Goal: Transaction & Acquisition: Subscribe to service/newsletter

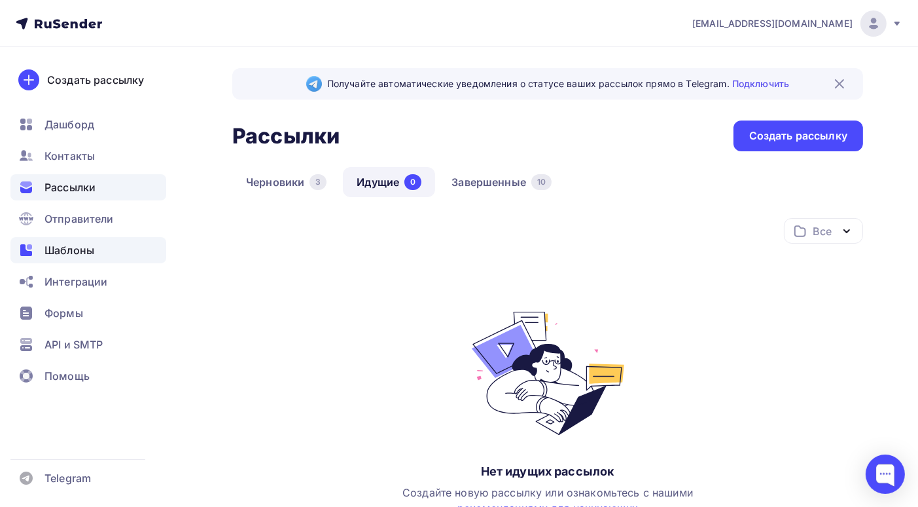
click at [74, 253] on span "Шаблоны" at bounding box center [70, 250] width 50 height 16
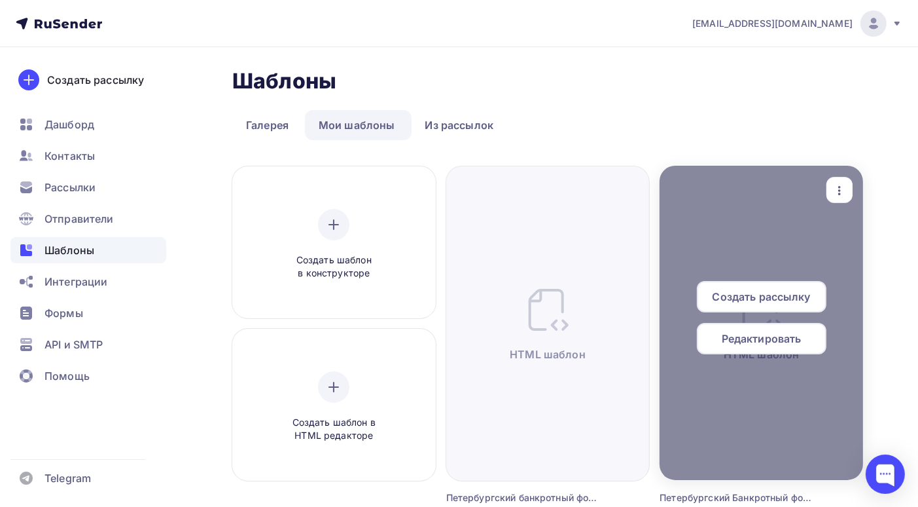
click at [768, 341] on span "Редактировать" at bounding box center [762, 339] width 80 height 16
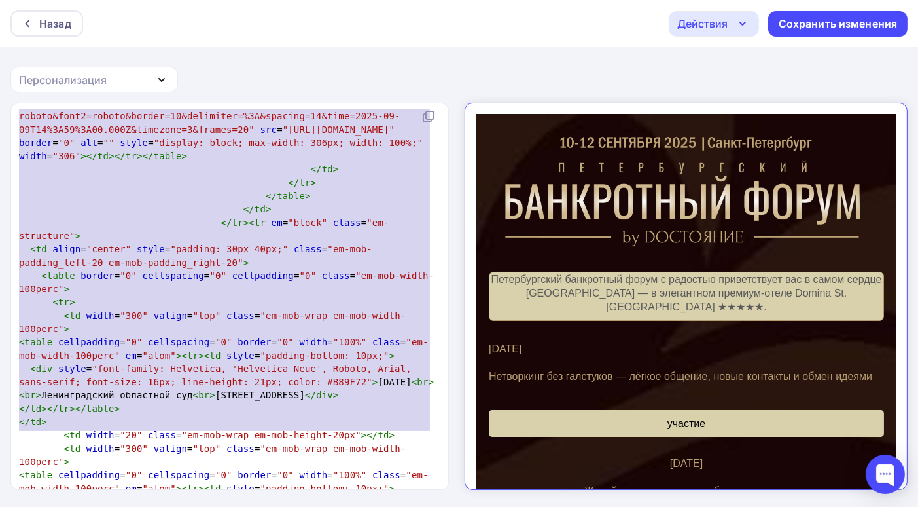
type textarea "<!LOREMIP dolo SITAME "-//C5A//ELI SEDD 7.47 Eiusmodtempo//IN" "utla://etd.m8.a…"
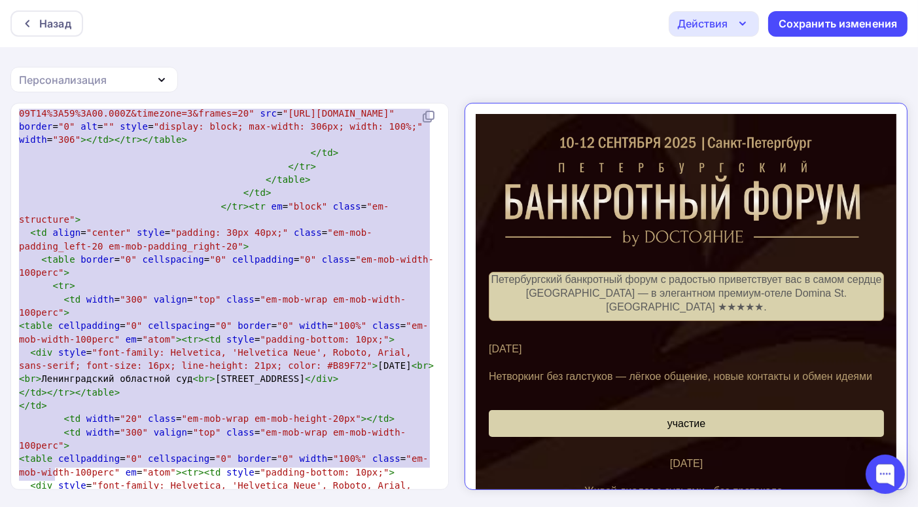
drag, startPoint x: 16, startPoint y: 117, endPoint x: 0, endPoint y: 522, distance: 406.2
click at [0, 506] on html "Назад Действия Отправить тестовое письмо Выйти без сохранения Сохранить изменен…" at bounding box center [459, 253] width 918 height 507
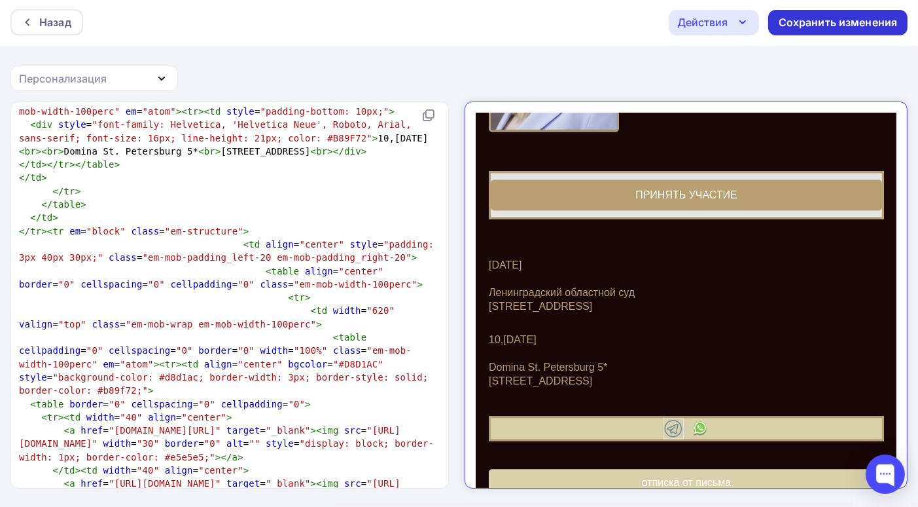
click at [831, 18] on div "Сохранить изменения" at bounding box center [838, 22] width 119 height 15
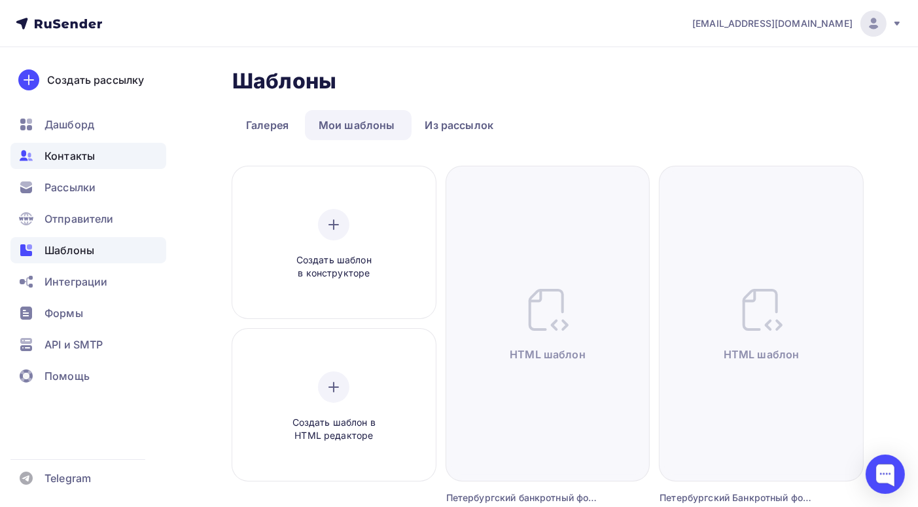
click at [88, 158] on span "Контакты" at bounding box center [70, 156] width 50 height 16
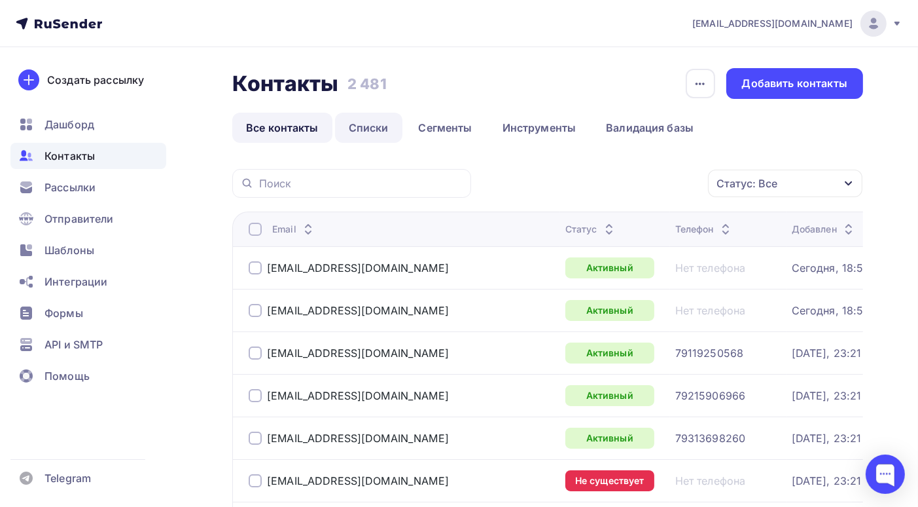
click at [374, 134] on link "Списки" at bounding box center [368, 128] width 67 height 30
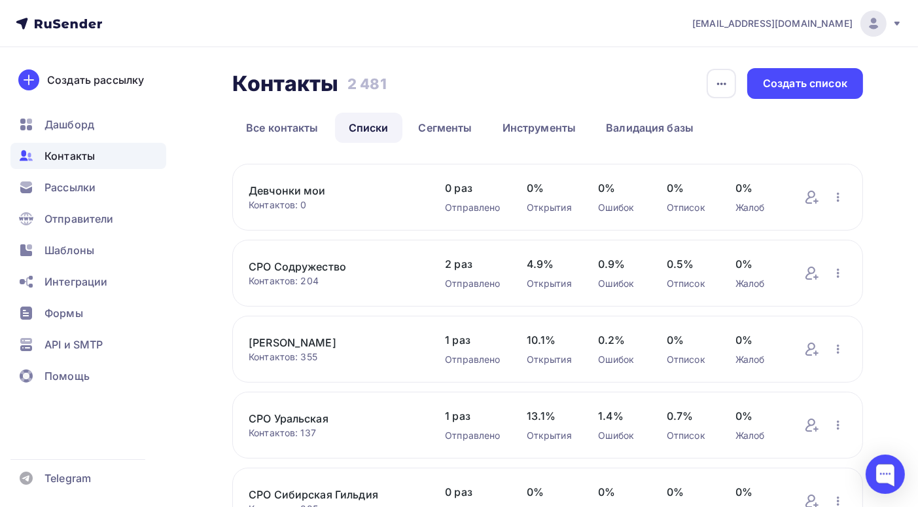
click at [331, 204] on div "Контактов: 0" at bounding box center [334, 204] width 170 height 13
click at [321, 192] on link "Девчонки мои" at bounding box center [334, 191] width 170 height 16
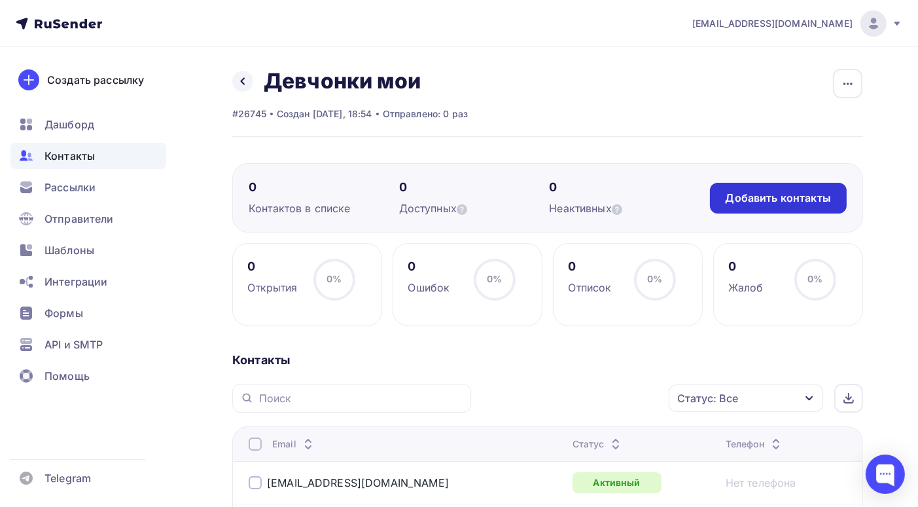
click at [785, 203] on div "Добавить контакты" at bounding box center [778, 197] width 105 height 15
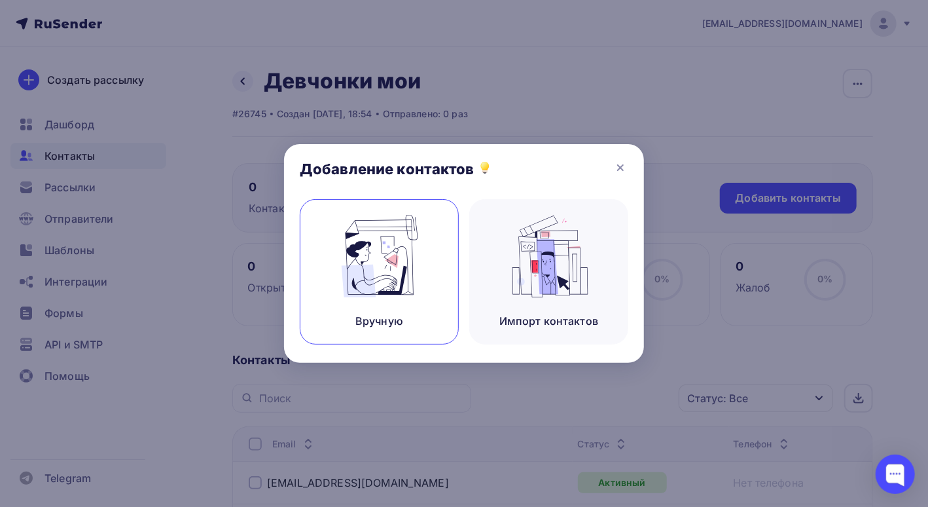
click at [399, 285] on img at bounding box center [380, 256] width 88 height 82
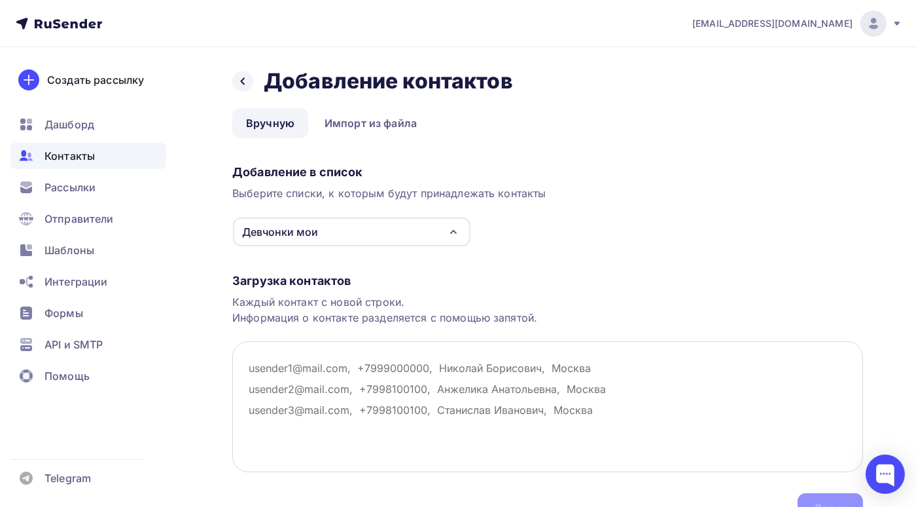
click at [249, 366] on textarea at bounding box center [547, 406] width 631 height 131
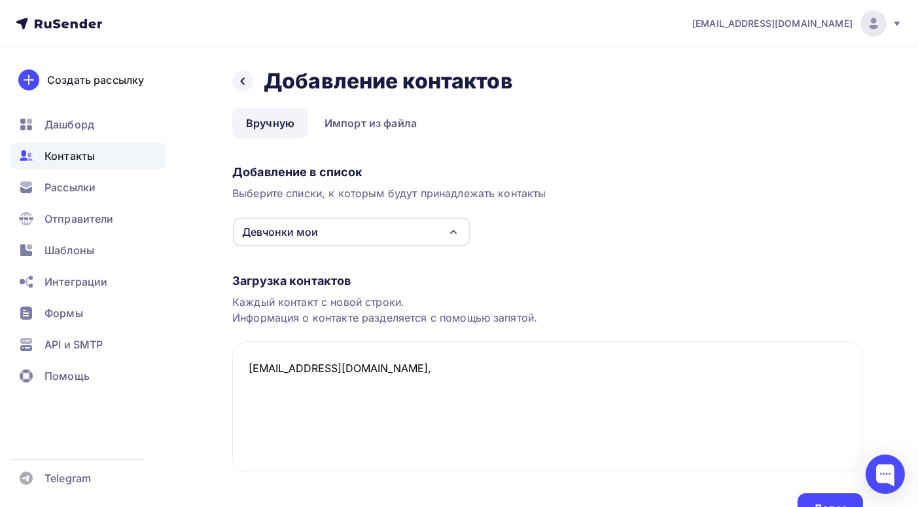
click at [171, 325] on div "Создать рассылку Дашборд Контакты Рассылки Отправители Шаблоны Интеграции Формы…" at bounding box center [88, 277] width 177 height 460
click at [347, 365] on textarea "vp@proetco.pro," at bounding box center [547, 406] width 631 height 131
paste textarea "+7 929 992-11-44"
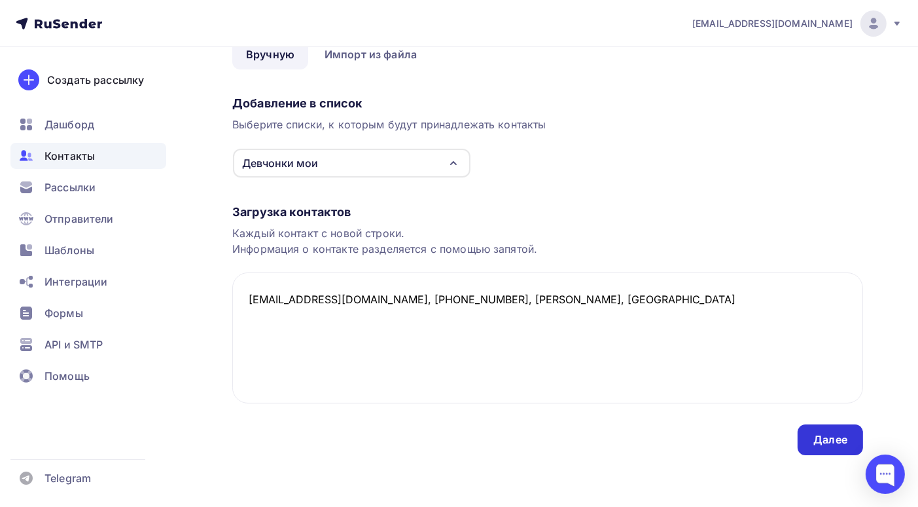
type textarea "vp@proetco.pro, +7 929 992-11-44, Бодрова Ольга, Москва"
click at [826, 439] on div "Далее" at bounding box center [831, 439] width 34 height 15
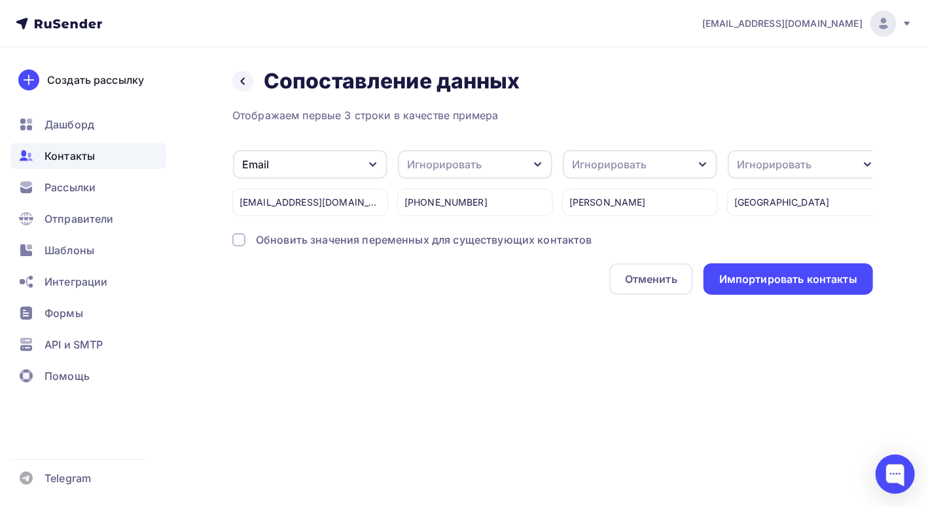
click at [238, 244] on div at bounding box center [238, 239] width 13 height 13
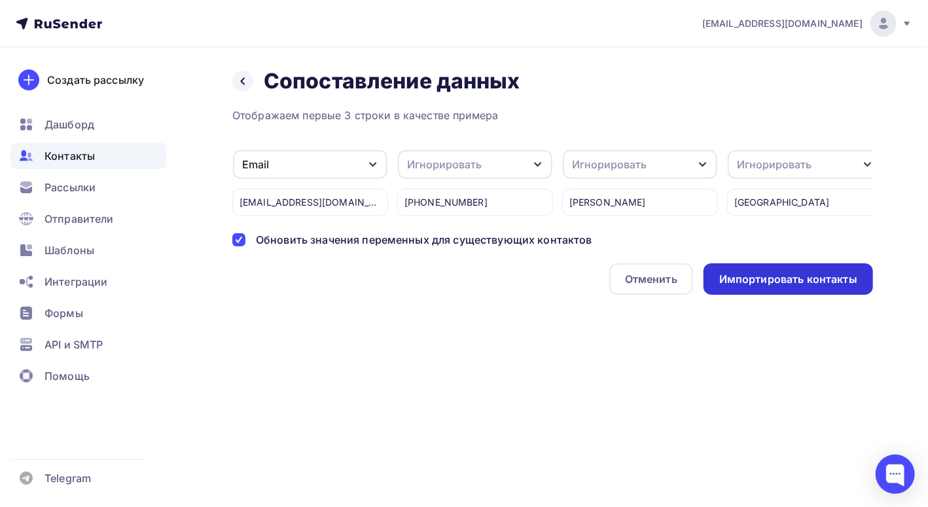
click at [793, 287] on div "Импортировать контакты" at bounding box center [788, 279] width 138 height 15
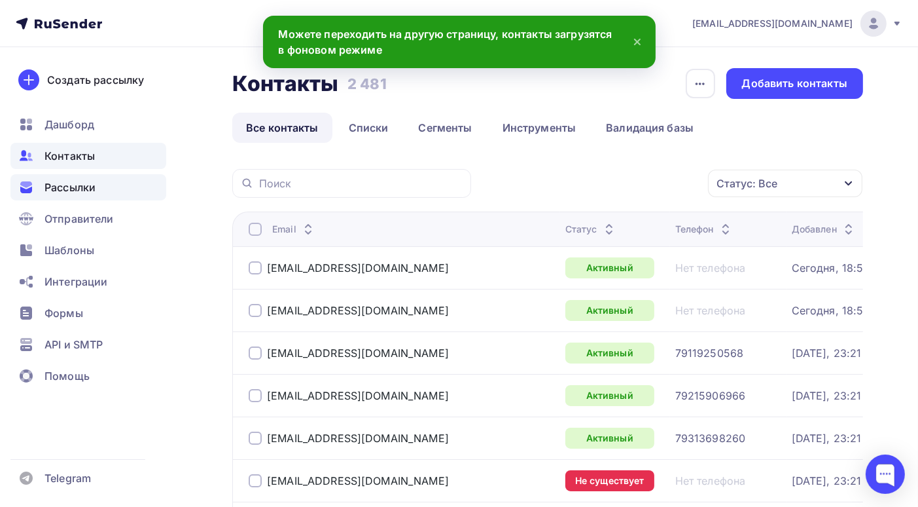
click at [72, 187] on span "Рассылки" at bounding box center [70, 187] width 51 height 16
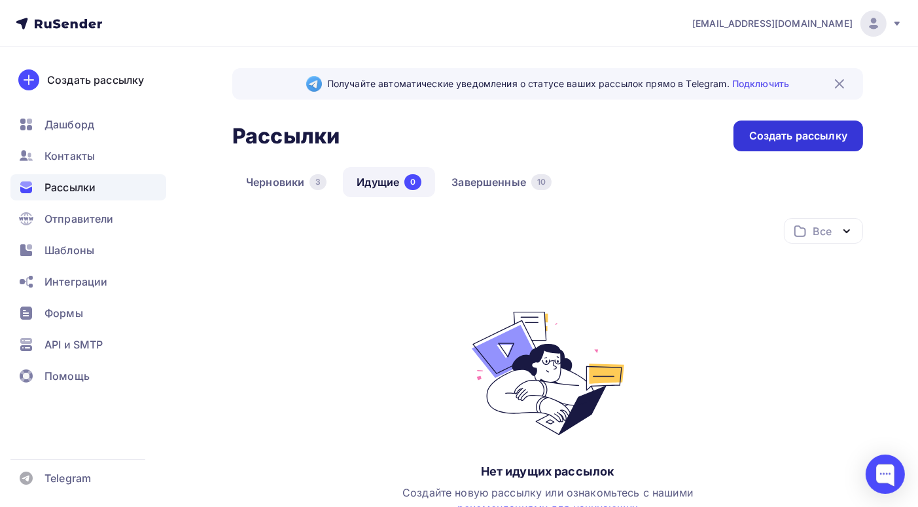
click at [781, 135] on div "Создать рассылку" at bounding box center [798, 135] width 98 height 15
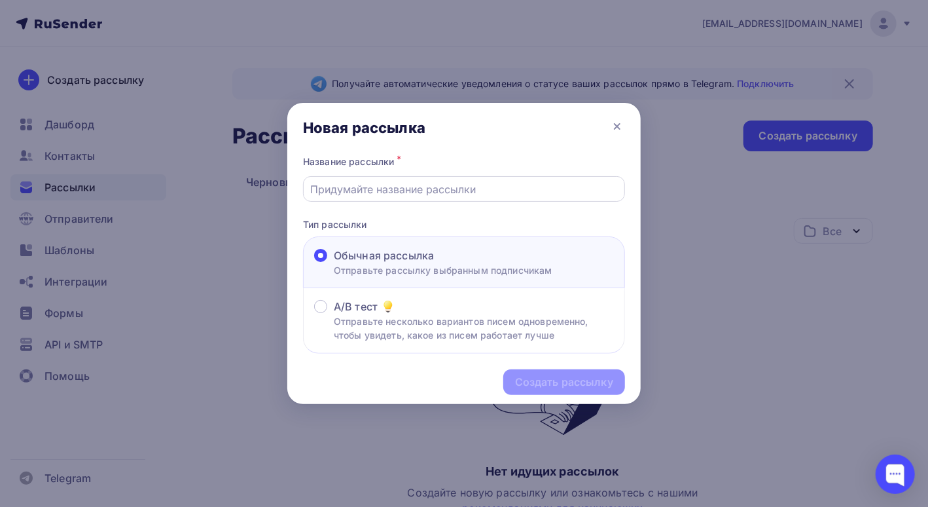
click at [379, 182] on input "text" at bounding box center [464, 189] width 307 height 16
type input "Петербургский банкротный форум 10-12 сентября 2025г"
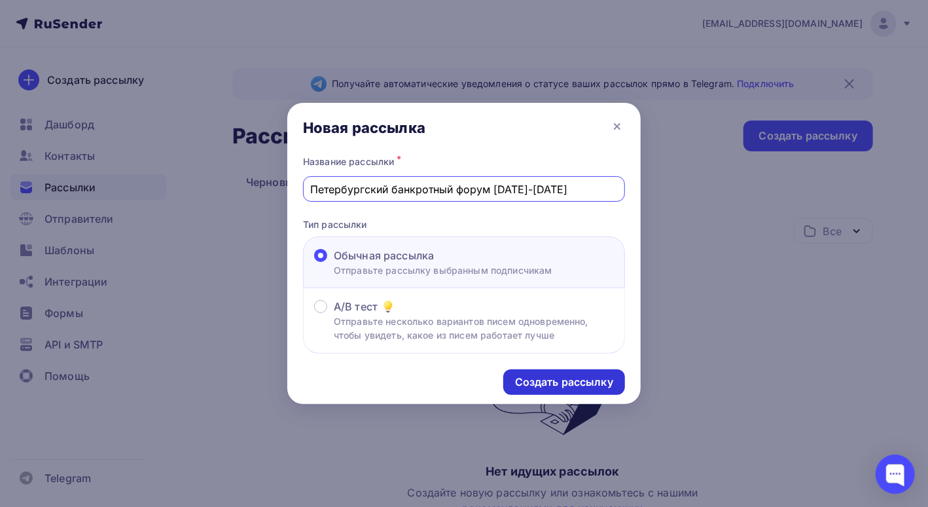
click at [547, 382] on div "Создать рассылку" at bounding box center [564, 381] width 98 height 15
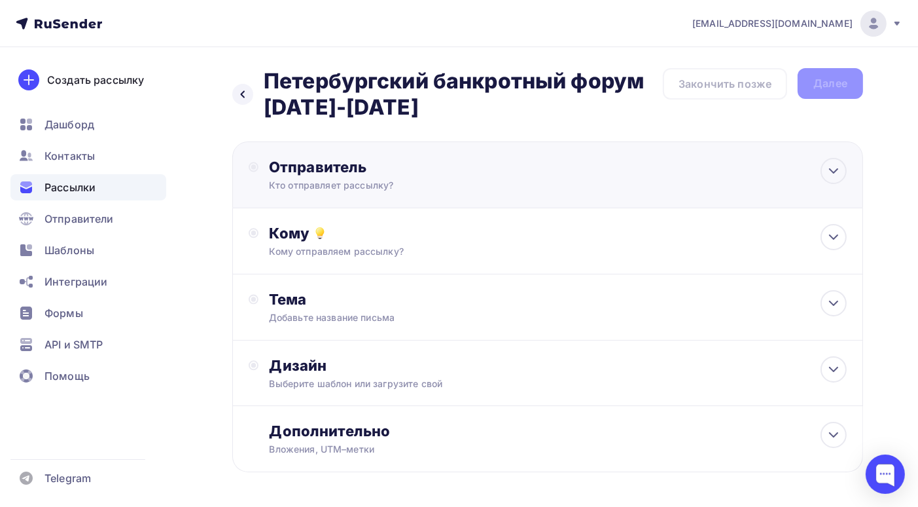
click at [416, 164] on div "Отправитель" at bounding box center [410, 167] width 283 height 18
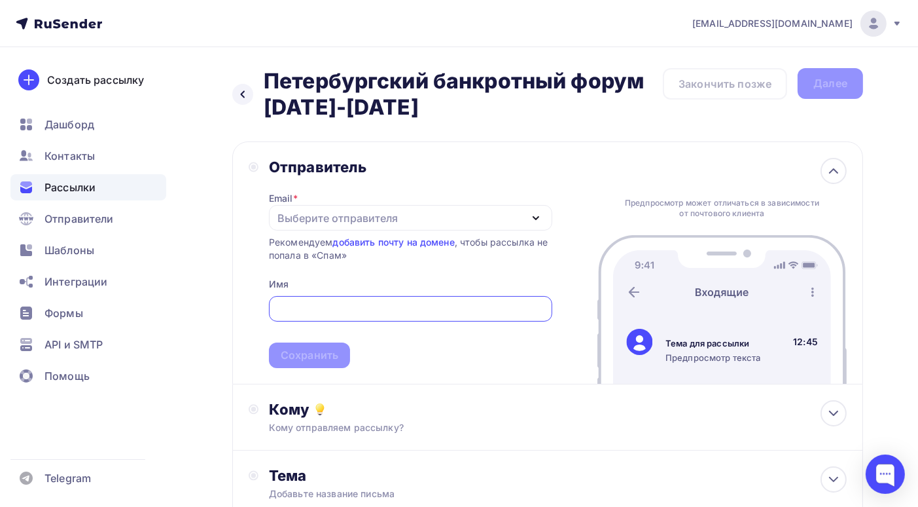
click at [348, 213] on div "Выберите отправителя" at bounding box center [338, 218] width 120 height 16
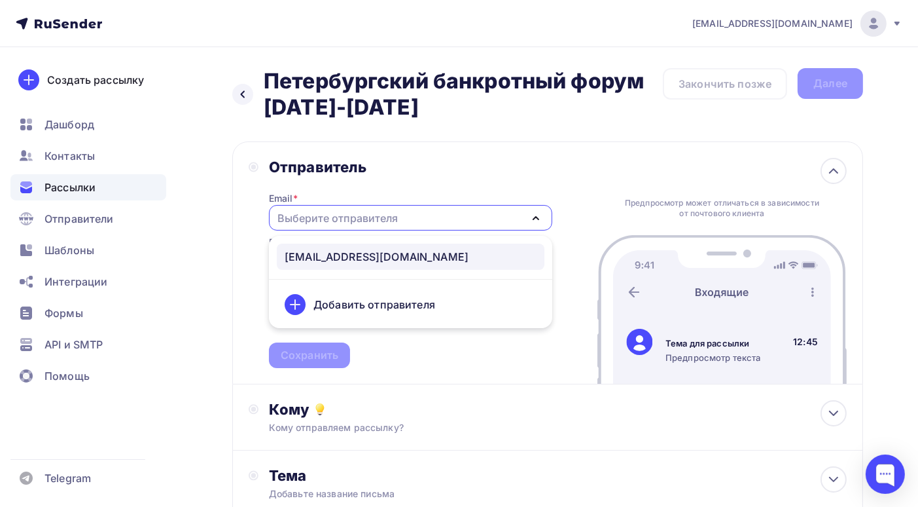
click at [344, 255] on div "[EMAIL_ADDRESS][DOMAIN_NAME]" at bounding box center [377, 257] width 184 height 16
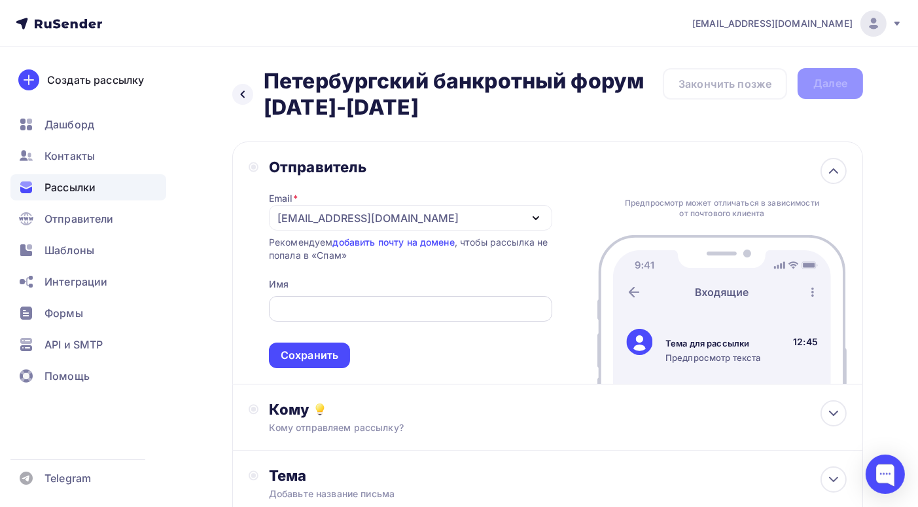
click at [355, 308] on input "text" at bounding box center [410, 309] width 268 height 16
click at [352, 305] on input "text" at bounding box center [410, 309] width 268 height 16
paste input "Петербургский банкротный форум"
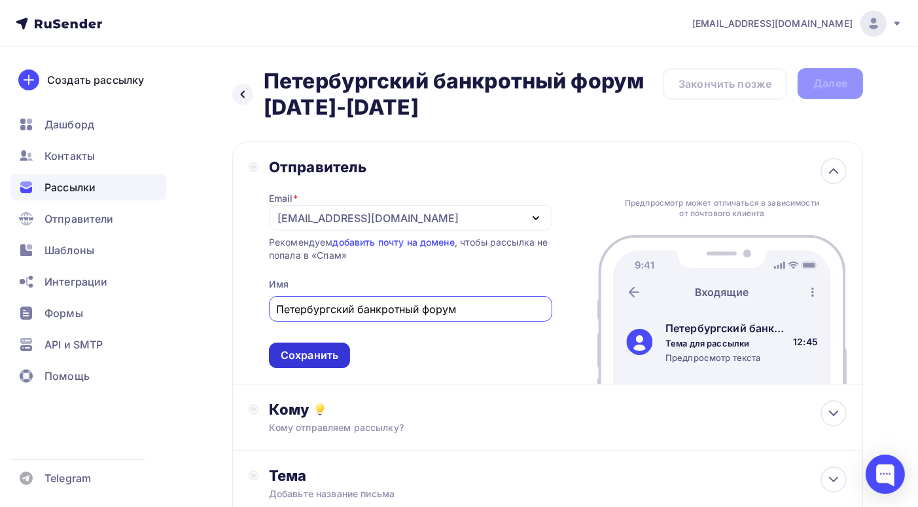
type input "Петербургский банкротный форум"
click at [327, 352] on div "Сохранить" at bounding box center [310, 355] width 58 height 15
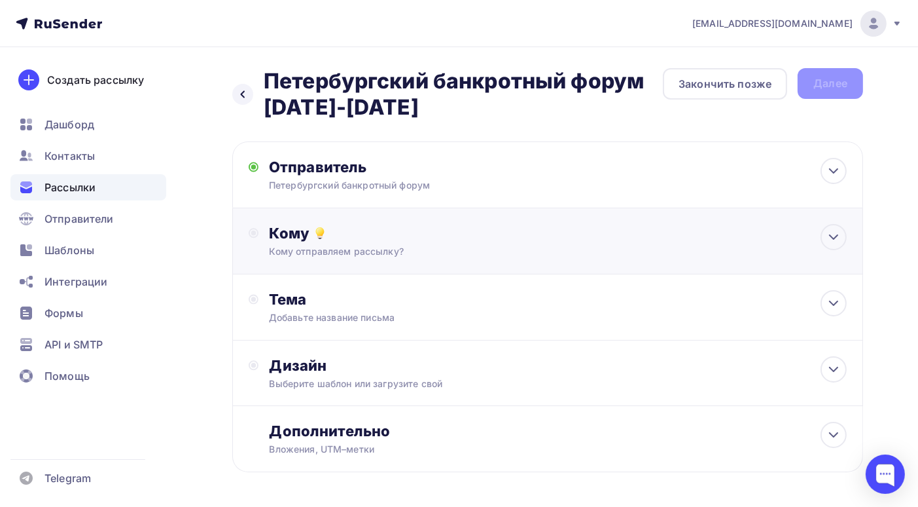
click at [427, 234] on div "Кому" at bounding box center [558, 233] width 578 height 18
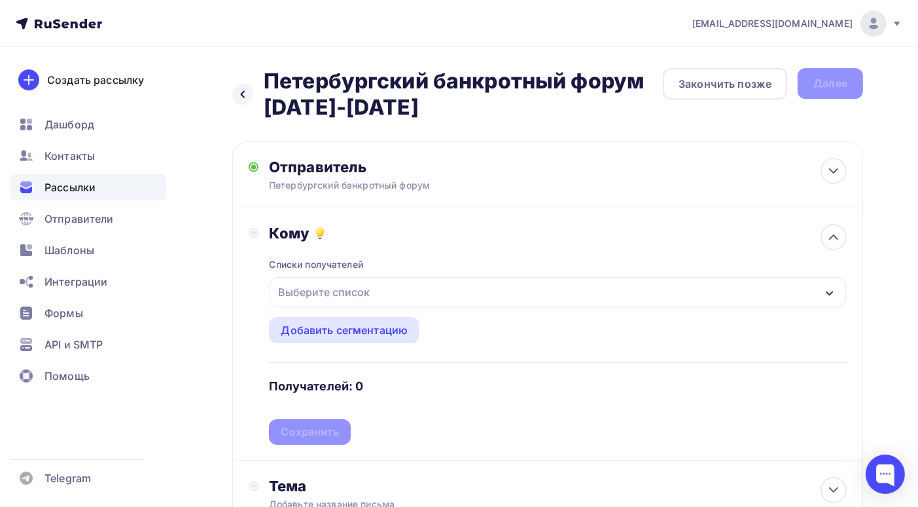
click at [346, 281] on div "Выберите список" at bounding box center [324, 292] width 102 height 24
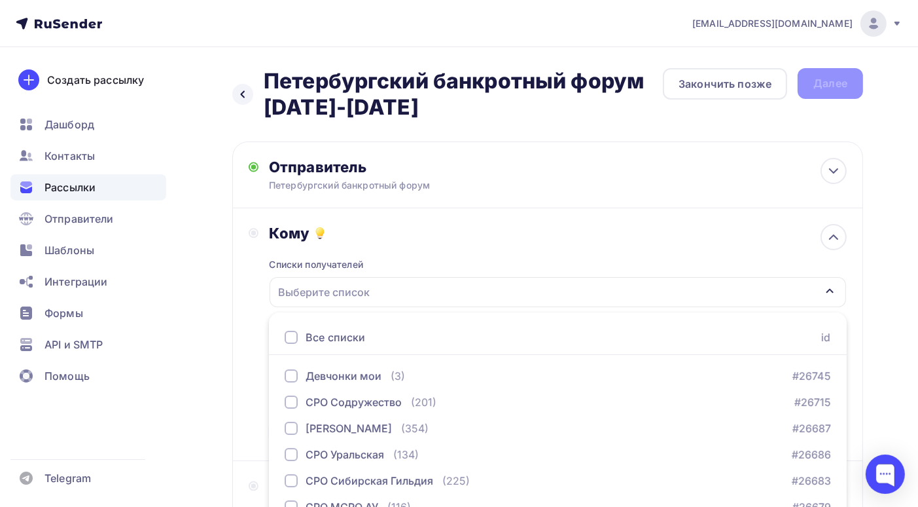
scroll to position [144, 0]
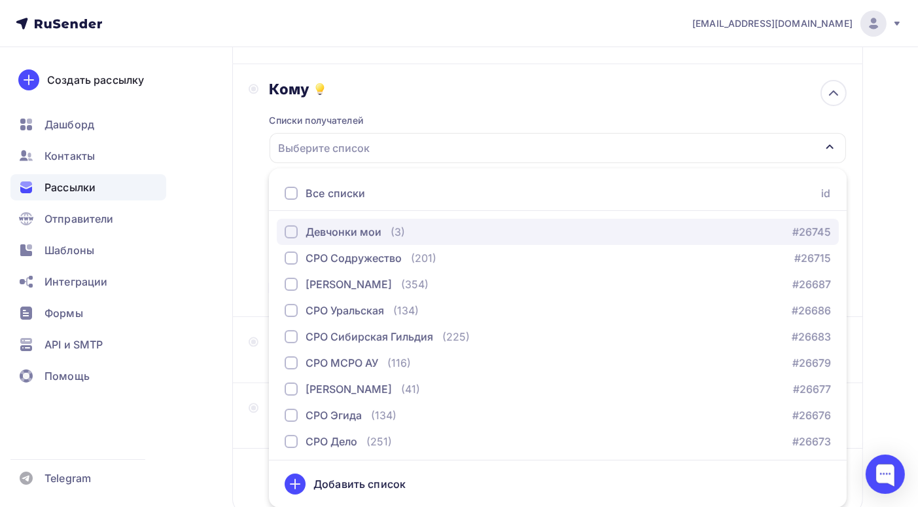
click at [370, 230] on div "Девчонки мои" at bounding box center [344, 232] width 76 height 16
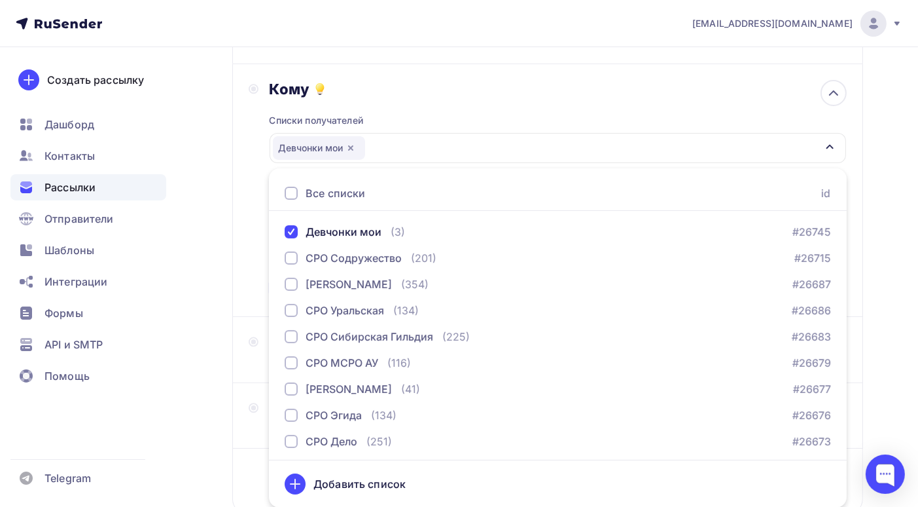
click at [885, 374] on div "Назад Петербургский банкротный форум 10-12 сентября 2025г Петербургский банкрот…" at bounding box center [459, 251] width 918 height 696
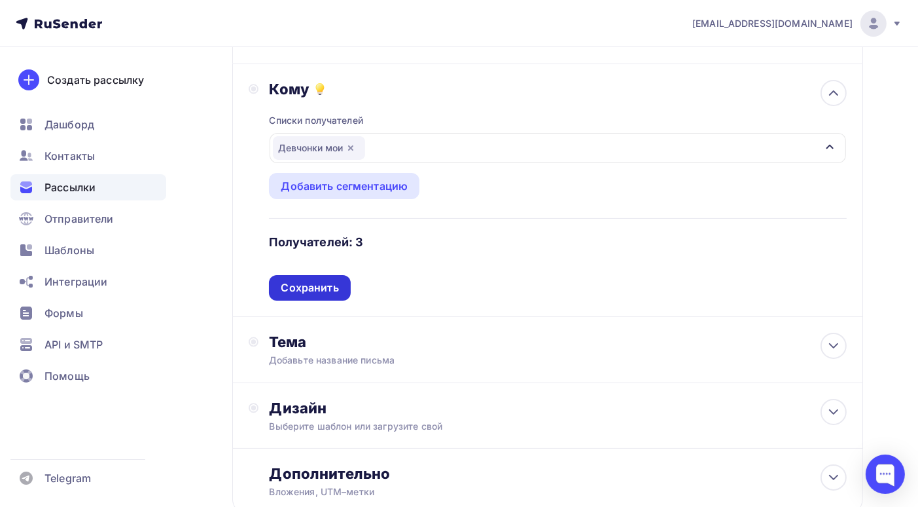
click at [316, 284] on div "Сохранить" at bounding box center [310, 287] width 58 height 15
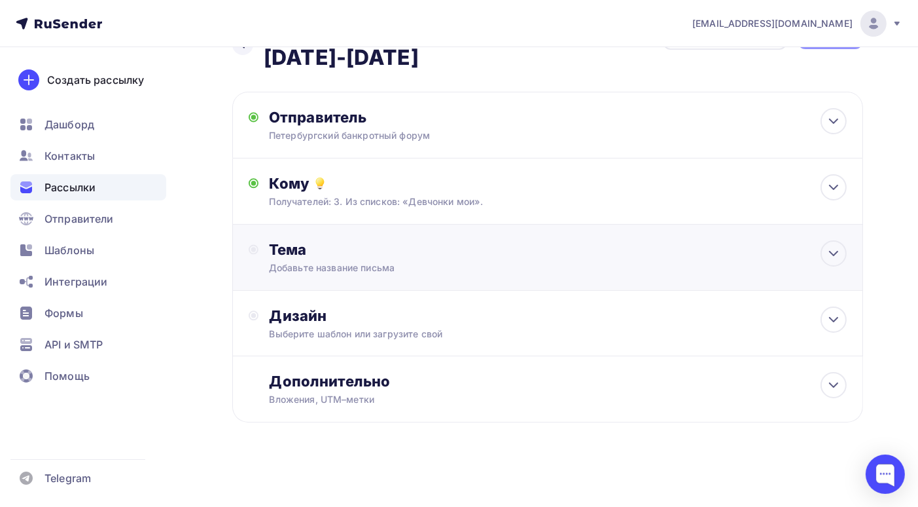
scroll to position [50, 0]
click at [378, 266] on div "Добавьте название письма" at bounding box center [385, 267] width 233 height 13
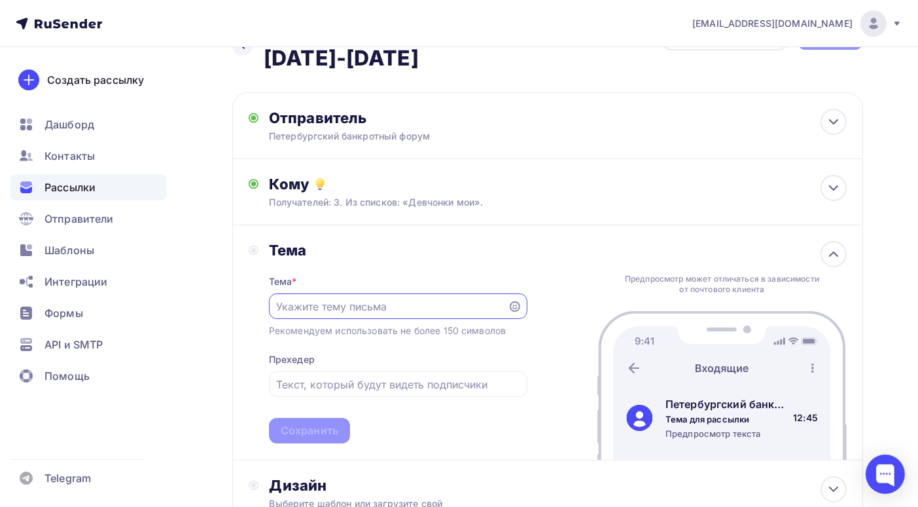
scroll to position [0, 0]
click at [317, 306] on input "text" at bounding box center [388, 306] width 224 height 16
paste input "Петербургский банкротный форум"
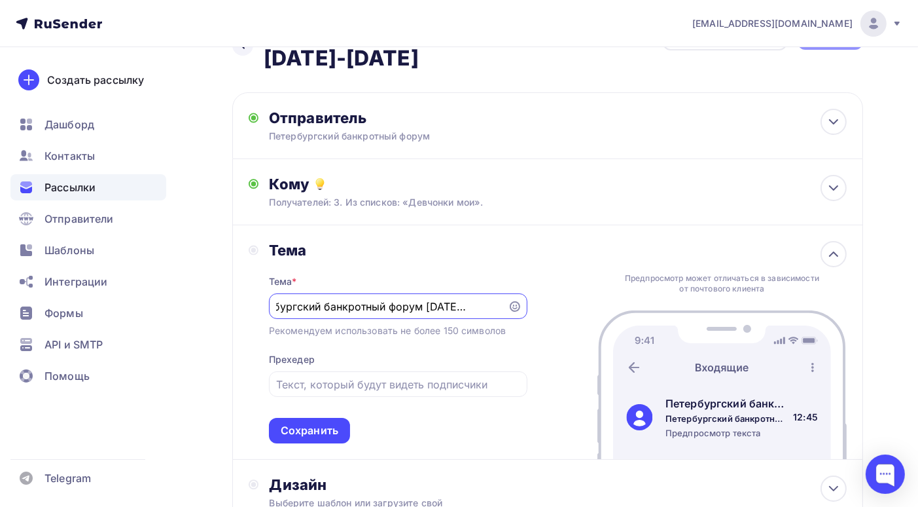
scroll to position [0, 68]
type input "Петербургский банкротный форум 10-12 сентября 2025г"
click at [314, 430] on div "Сохранить" at bounding box center [310, 430] width 58 height 15
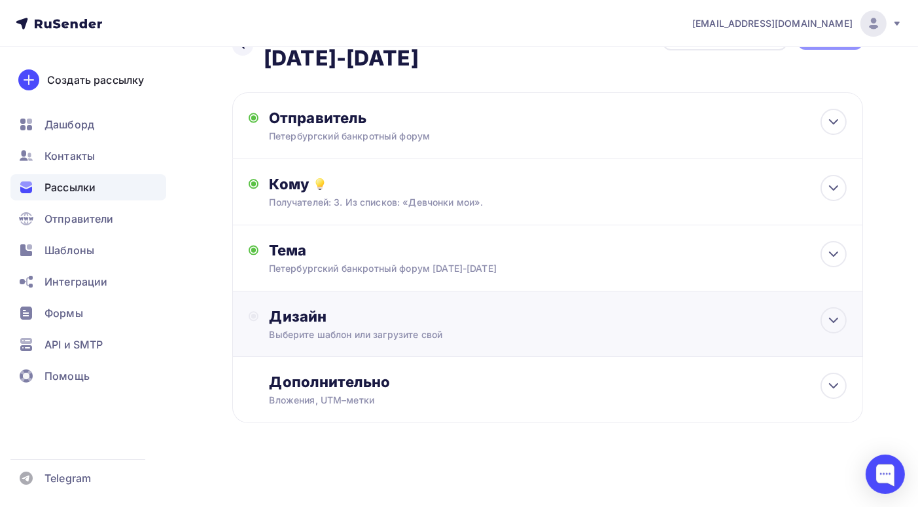
click at [405, 325] on div "Дизайн" at bounding box center [558, 316] width 578 height 18
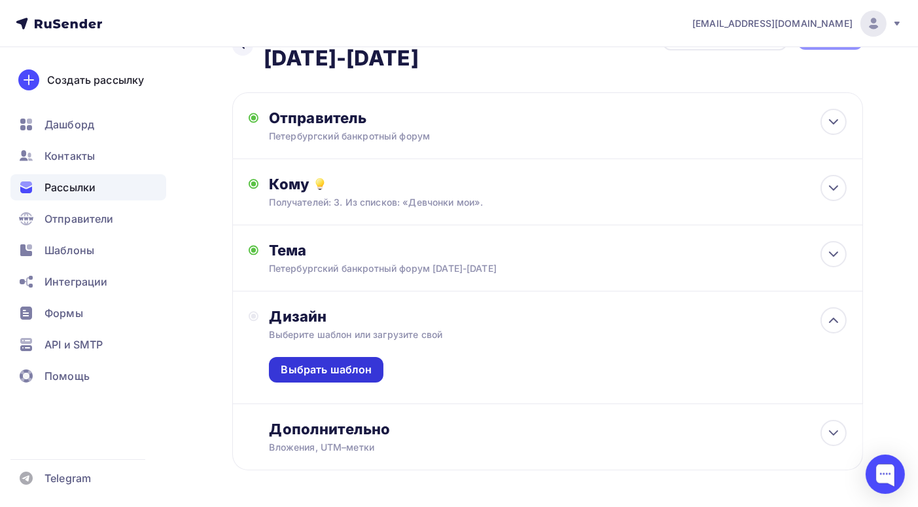
click at [351, 377] on div "Выбрать шаблон" at bounding box center [326, 369] width 91 height 15
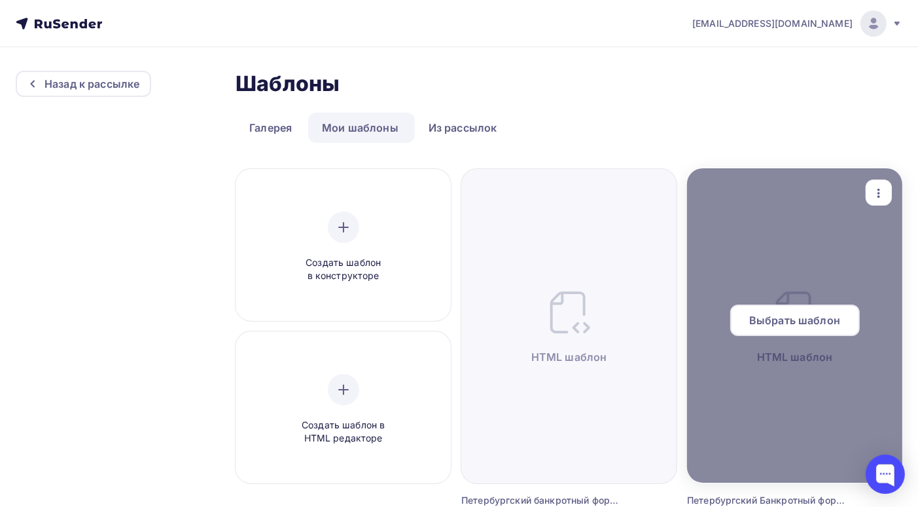
click at [799, 318] on span "Выбрать шаблон" at bounding box center [794, 320] width 91 height 16
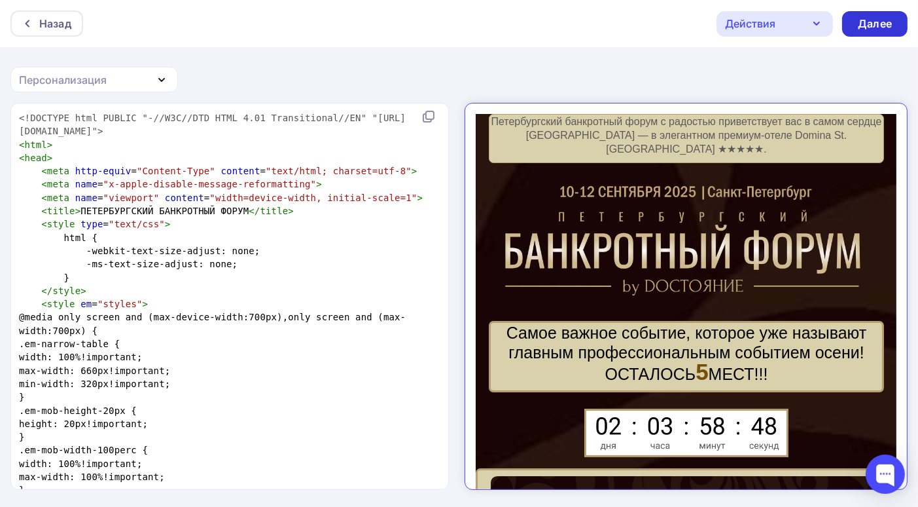
click at [868, 28] on div "Далее" at bounding box center [875, 23] width 34 height 15
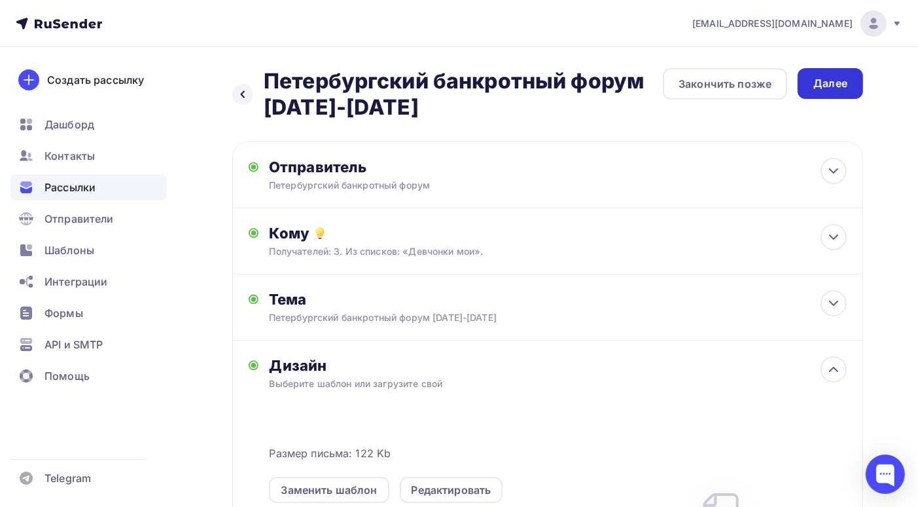
click at [827, 88] on div "Далее" at bounding box center [831, 83] width 34 height 15
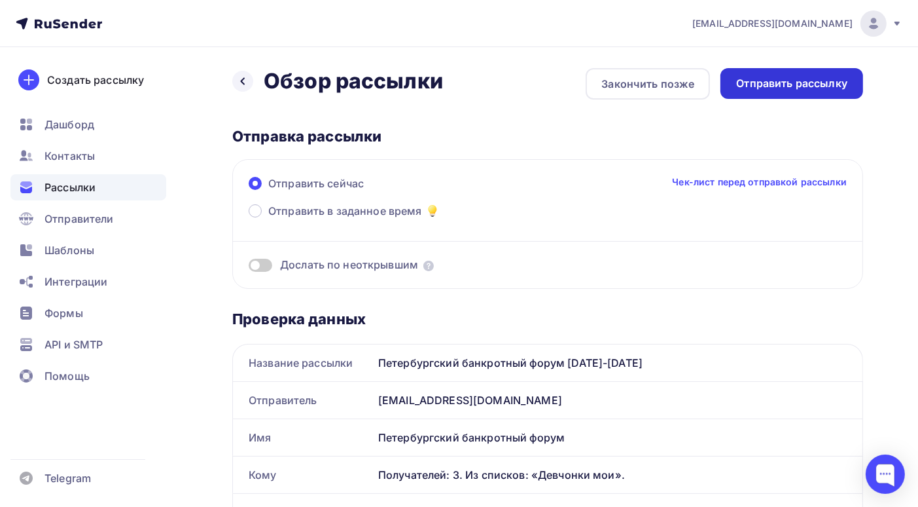
click at [806, 84] on div "Отправить рассылку" at bounding box center [791, 83] width 111 height 15
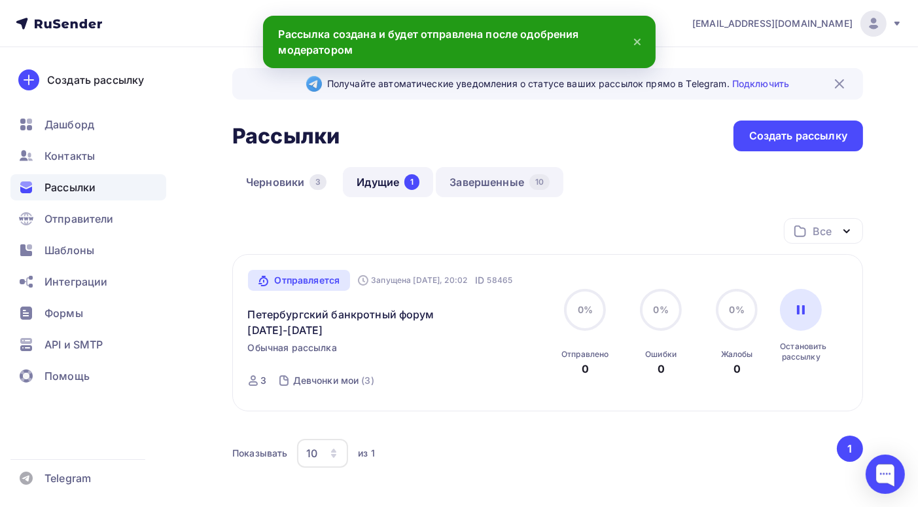
click at [495, 181] on link "Завершенные 10" at bounding box center [500, 182] width 128 height 30
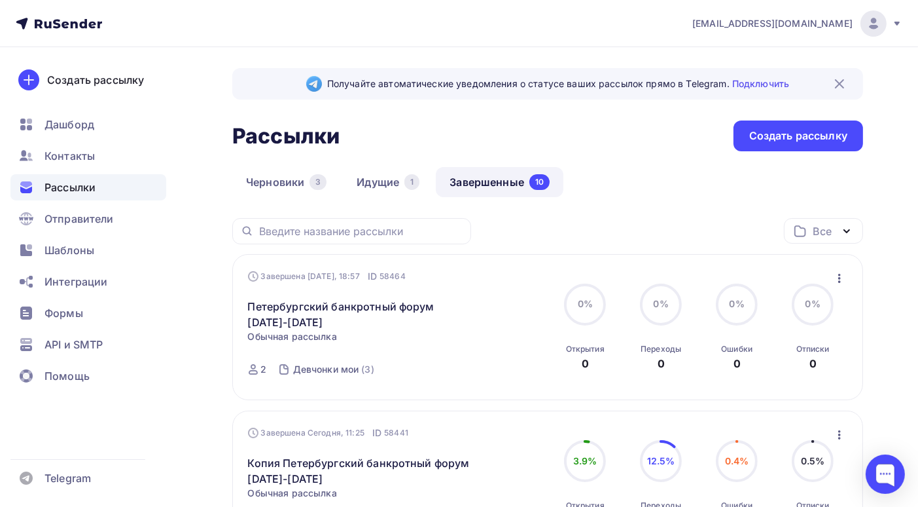
scroll to position [65, 0]
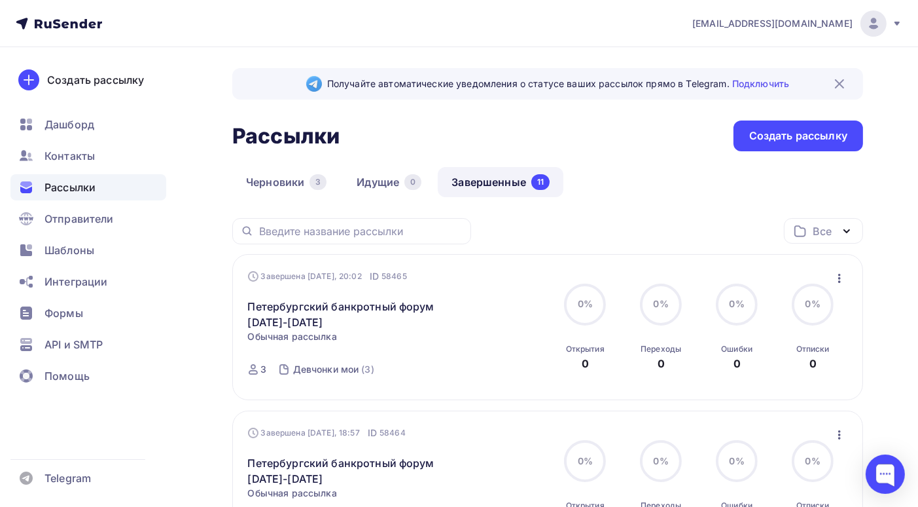
scroll to position [65, 0]
click at [71, 154] on span "Контакты" at bounding box center [70, 156] width 50 height 16
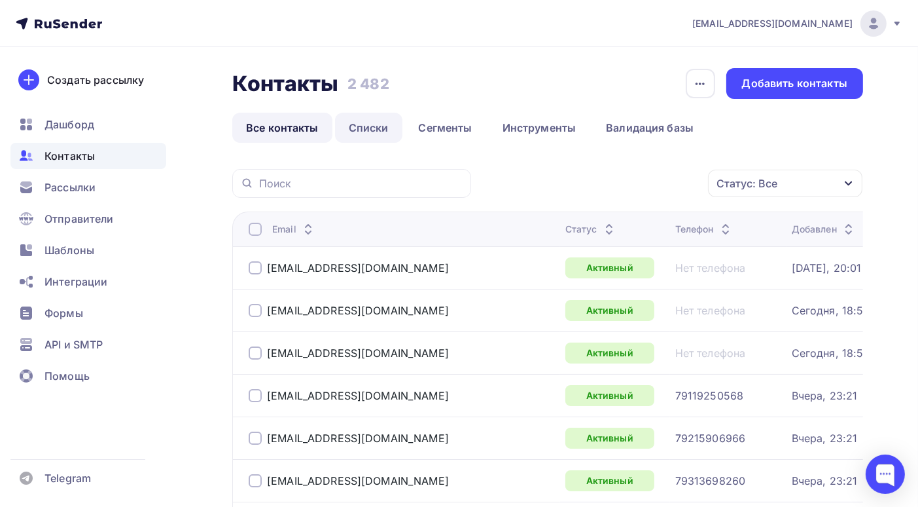
click at [372, 130] on link "Списки" at bounding box center [368, 128] width 67 height 30
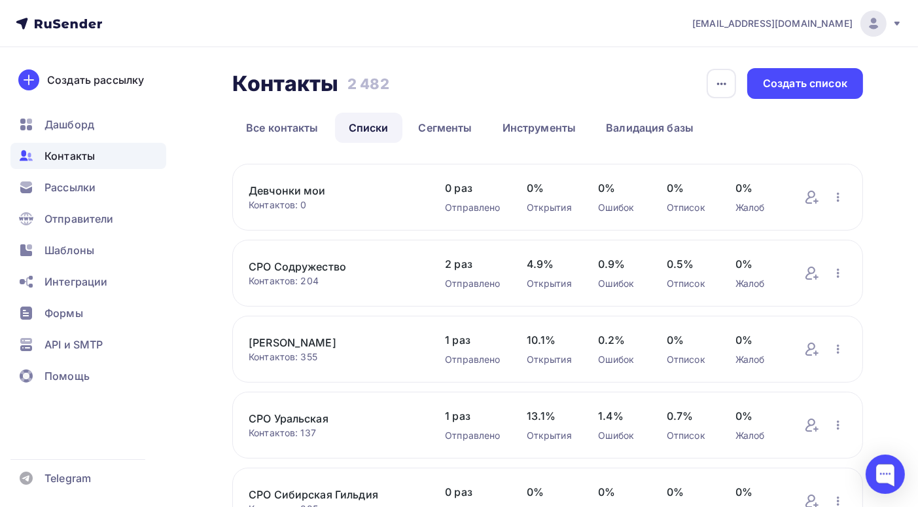
click at [321, 189] on link "Девчонки мои" at bounding box center [334, 191] width 170 height 16
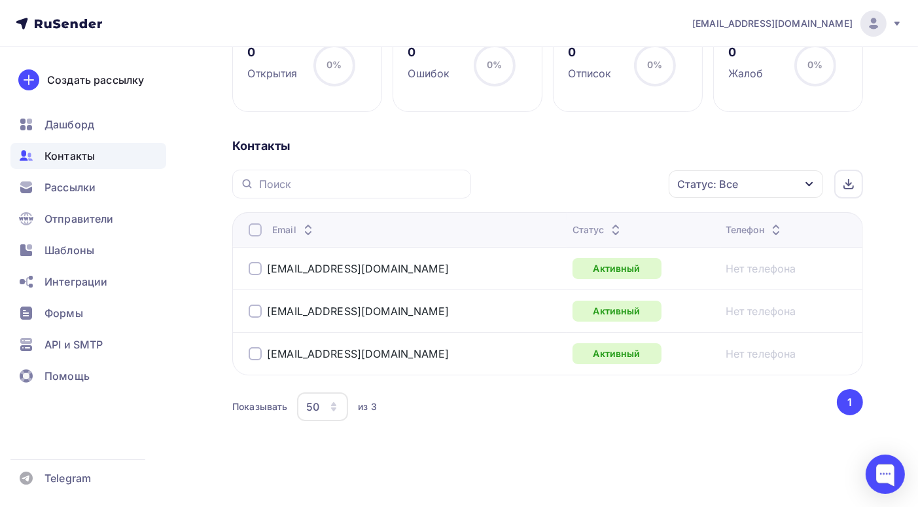
scroll to position [18, 0]
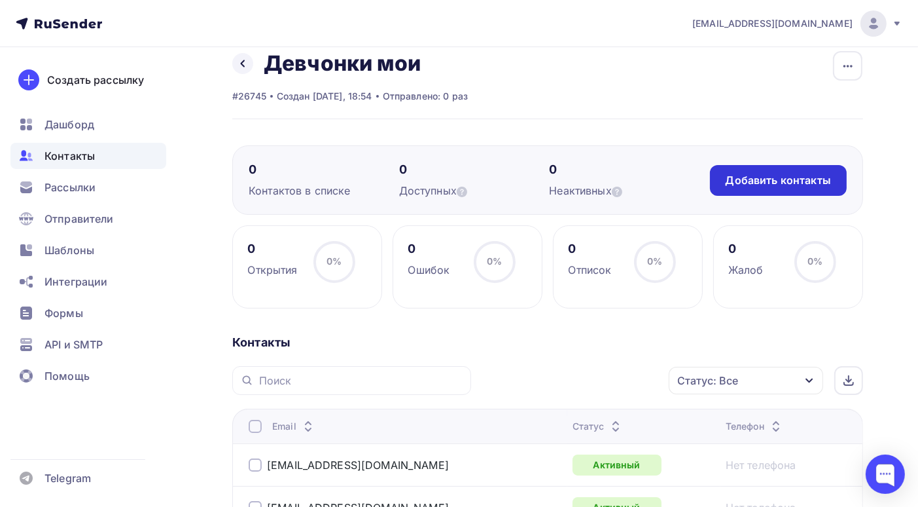
click at [745, 178] on div "Добавить контакты" at bounding box center [778, 180] width 105 height 15
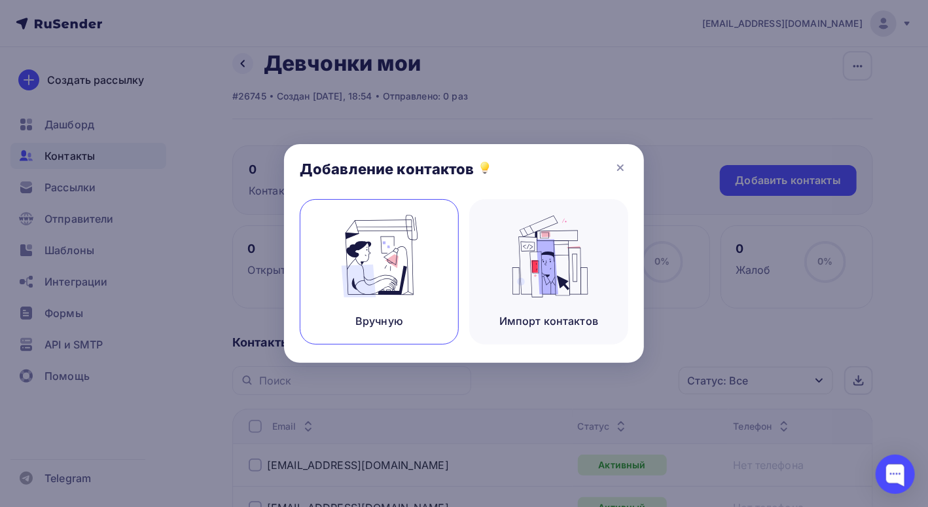
click at [391, 307] on div "Вручную" at bounding box center [379, 271] width 159 height 145
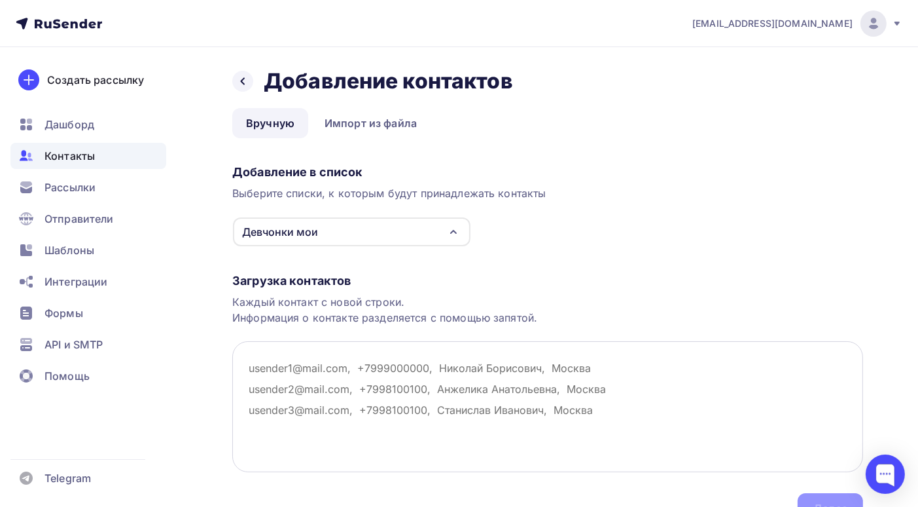
scroll to position [69, 0]
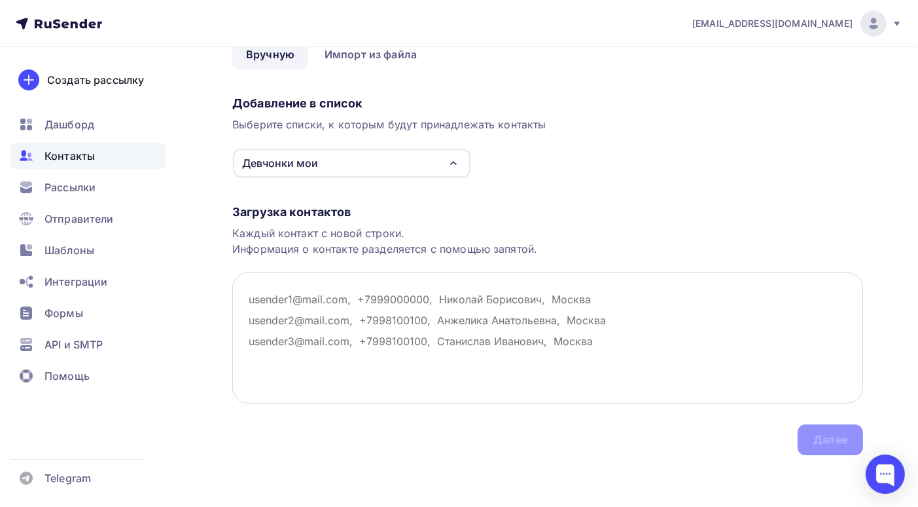
click at [253, 296] on textarea at bounding box center [547, 337] width 631 height 131
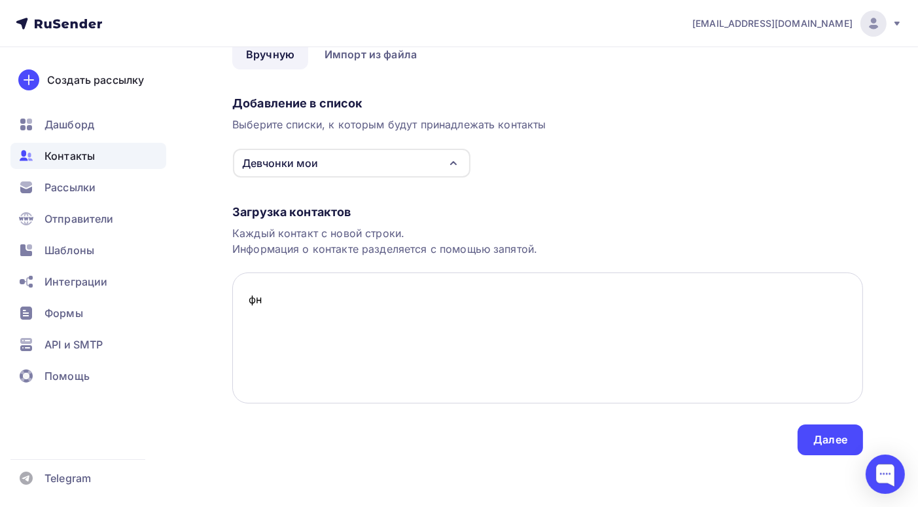
type textarea "ф"
type textarea "[EMAIL_ADDRESS][DOMAIN_NAME]"
click at [831, 442] on div "Далее" at bounding box center [831, 439] width 34 height 15
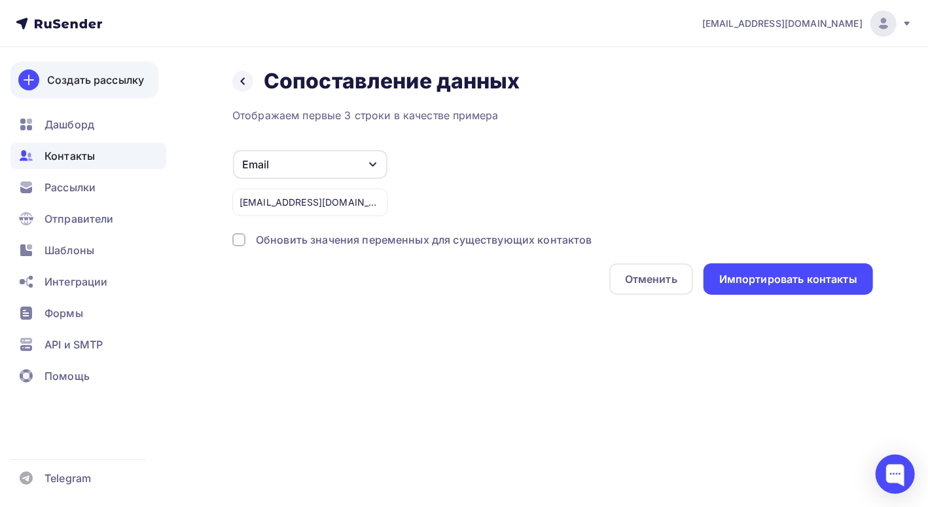
click at [124, 82] on div "Создать рассылку" at bounding box center [95, 80] width 97 height 16
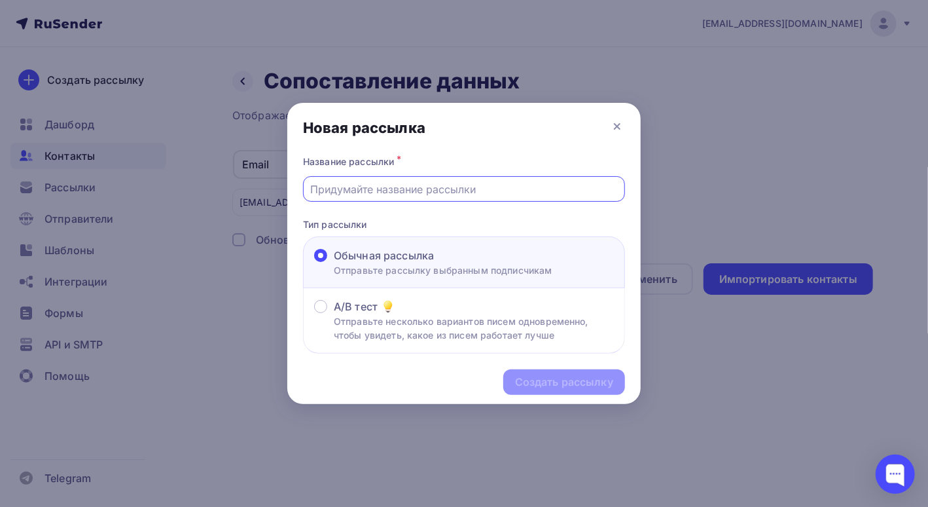
click at [376, 194] on input "text" at bounding box center [464, 189] width 307 height 16
type input "Петербургский банкротный форум 10-12 сентября 2025г"
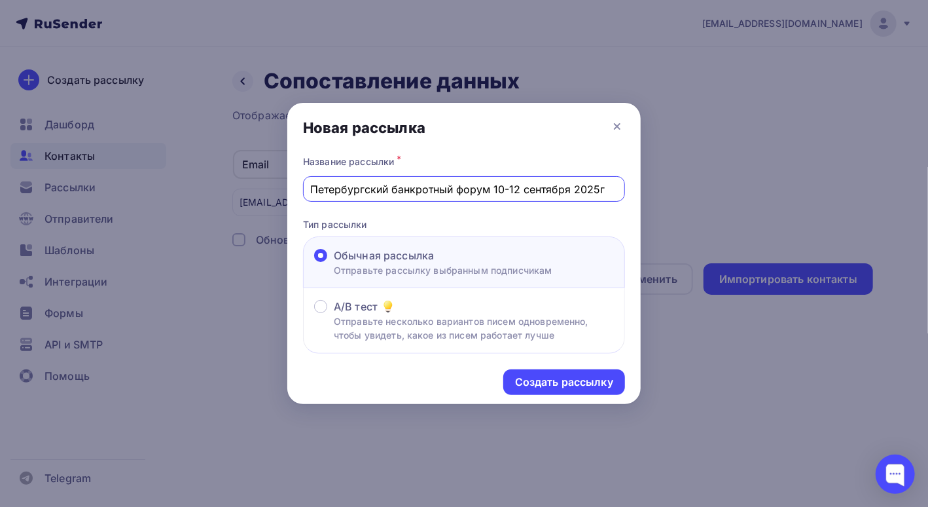
drag, startPoint x: 609, startPoint y: 187, endPoint x: 171, endPoint y: 182, distance: 437.3
click at [171, 182] on div "Новая рассылка Название рассылки * Петербургский банкротный форум [DATE]-[DATE]…" at bounding box center [464, 253] width 928 height 507
click at [538, 383] on div "Создать рассылку" at bounding box center [564, 381] width 98 height 15
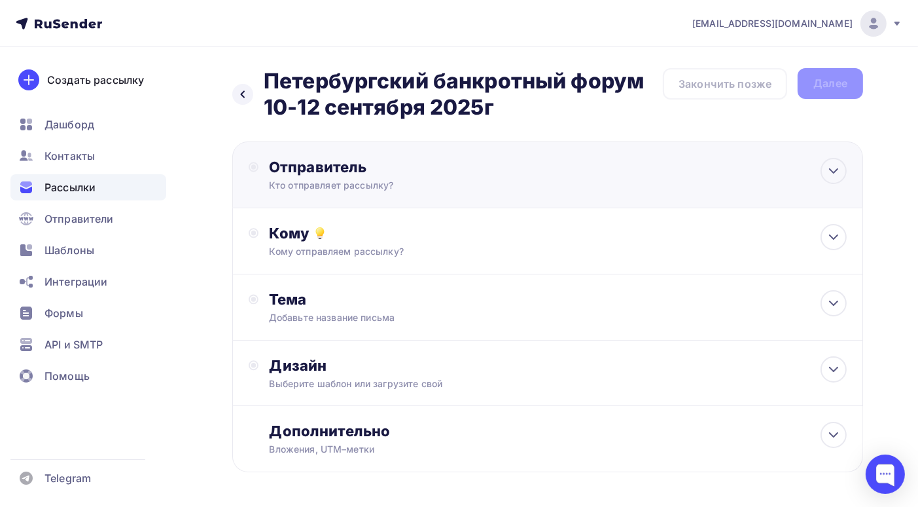
click at [424, 176] on div "Отправитель Кто отправляет рассылку? Email * Выберите отправителя [EMAIL_ADDRES…" at bounding box center [410, 175] width 283 height 34
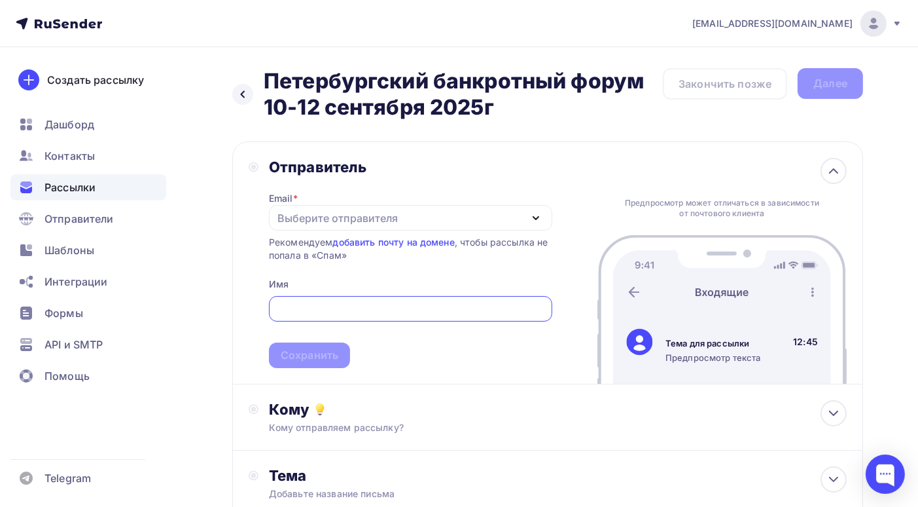
click at [346, 306] on input "text" at bounding box center [410, 309] width 268 height 16
click at [372, 219] on div "Выберите отправителя" at bounding box center [338, 218] width 120 height 16
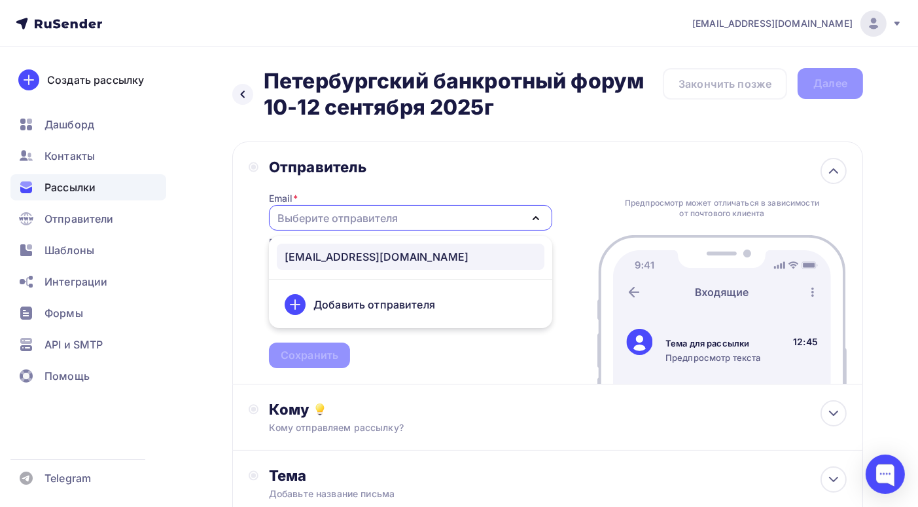
click at [357, 257] on div "[EMAIL_ADDRESS][DOMAIN_NAME]" at bounding box center [377, 257] width 184 height 16
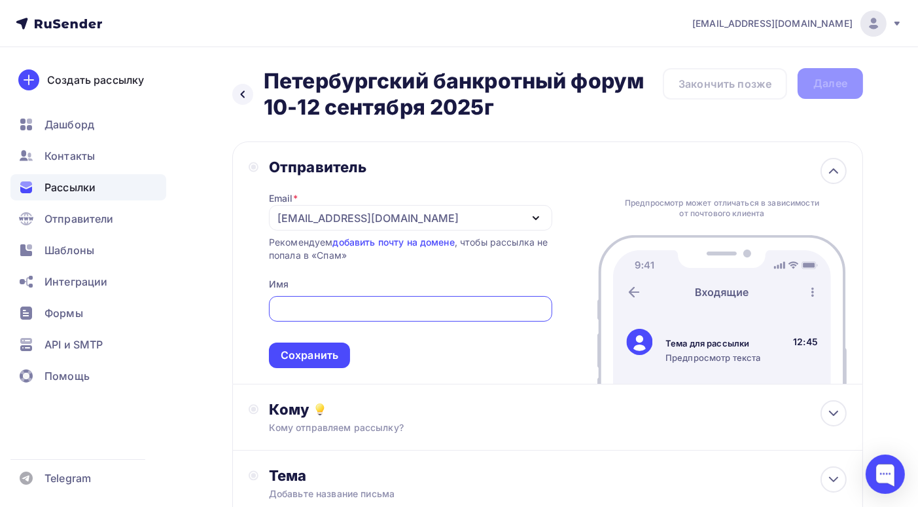
click at [350, 308] on input "text" at bounding box center [410, 309] width 268 height 16
paste input "Петербургский банкротный форум 10-12 сентября 2025г"
drag, startPoint x: 435, startPoint y: 306, endPoint x: 660, endPoint y: 314, distance: 224.7
click at [660, 314] on div "Отправитель Email * [EMAIL_ADDRESS][DOMAIN_NAME] [EMAIL_ADDRESS][DOMAIN_NAME] Д…" at bounding box center [547, 262] width 631 height 243
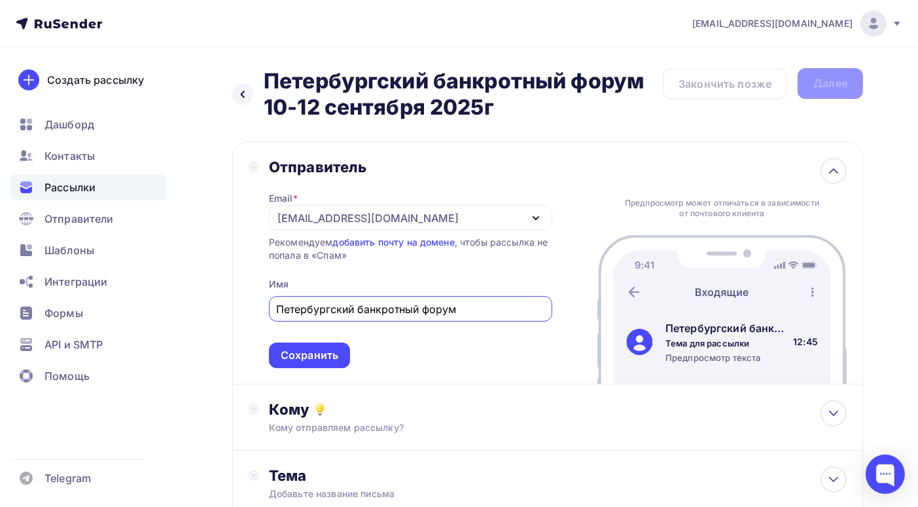
scroll to position [0, 0]
type input "Петербургский банкротный форум"
click at [321, 358] on div "Сохранить" at bounding box center [310, 355] width 58 height 15
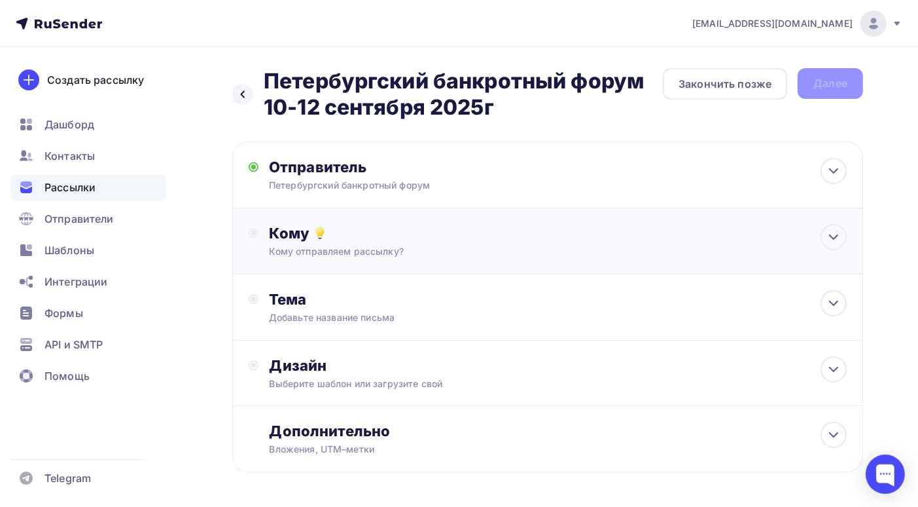
click at [451, 234] on div "Кому" at bounding box center [558, 233] width 578 height 18
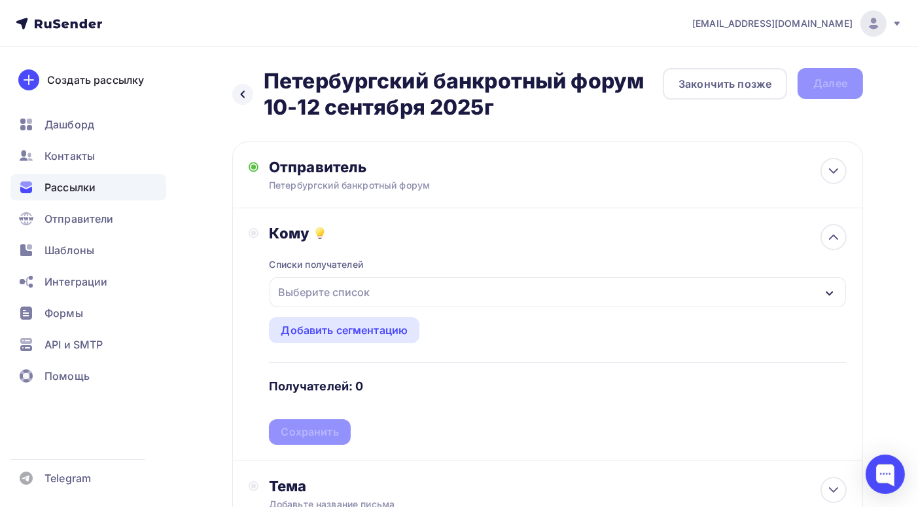
click at [828, 291] on icon "button" at bounding box center [830, 293] width 10 height 10
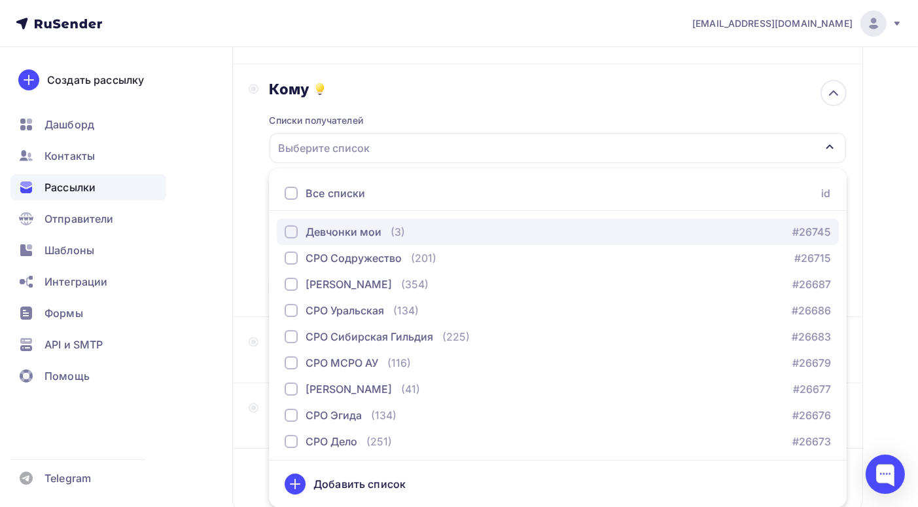
click at [369, 231] on div "Девчонки мои" at bounding box center [344, 232] width 76 height 16
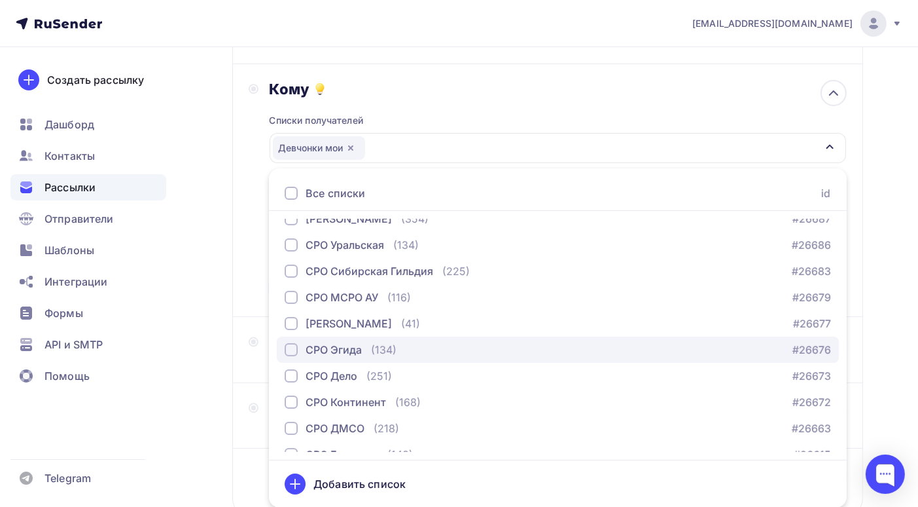
scroll to position [0, 0]
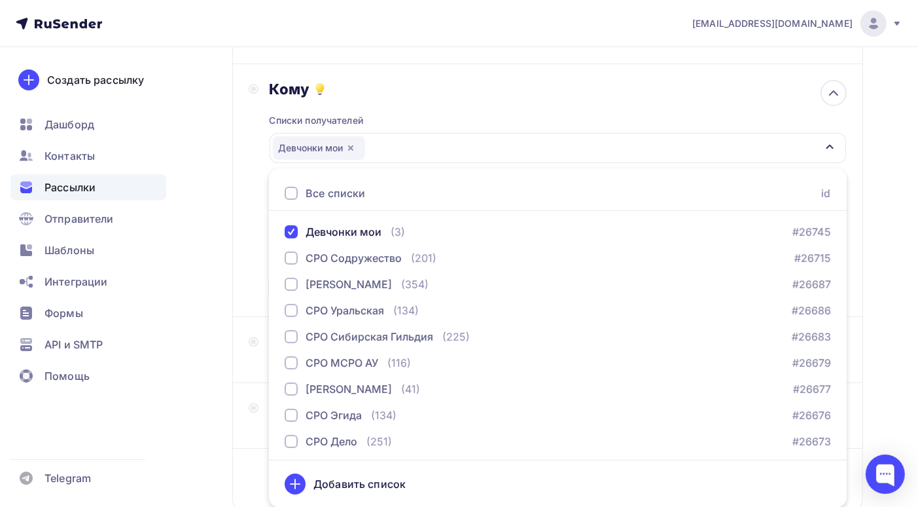
click at [888, 369] on div "Назад Петербургский банкротный форум [DATE]-[DATE] Петербургский банкротный фор…" at bounding box center [459, 251] width 918 height 696
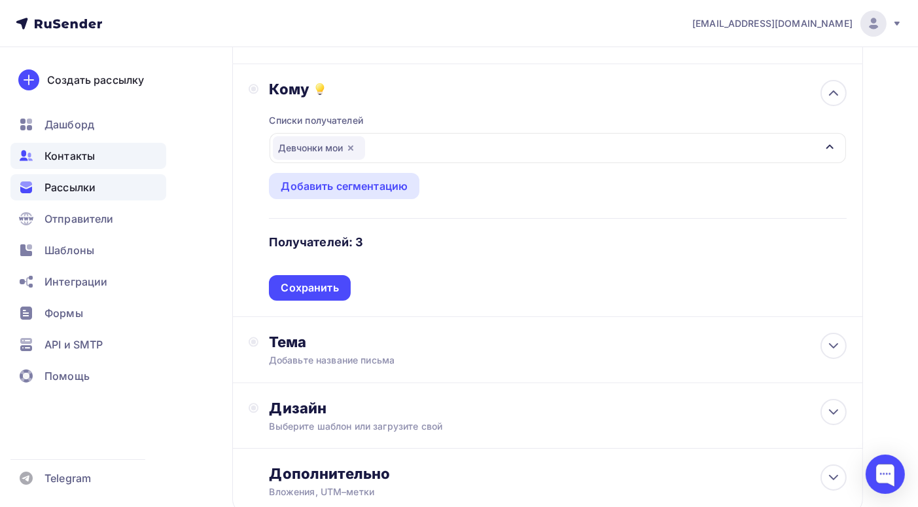
click at [75, 153] on span "Контакты" at bounding box center [70, 156] width 50 height 16
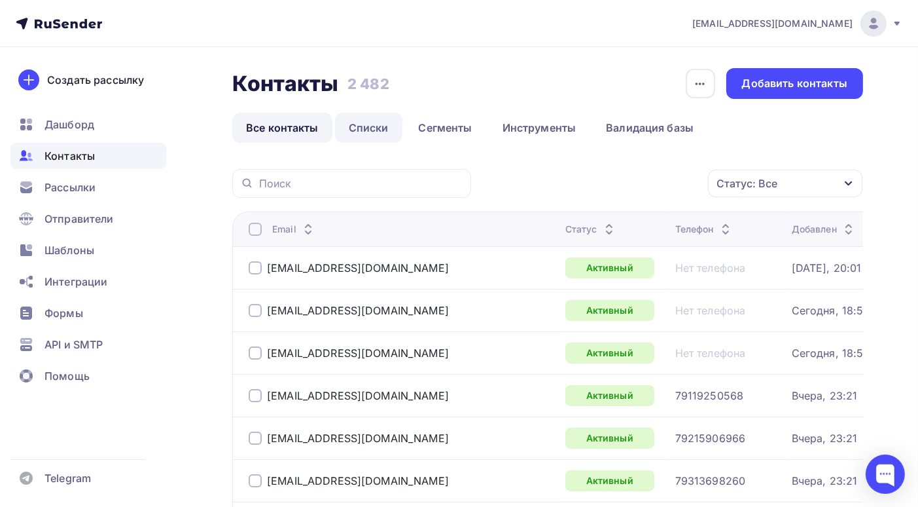
click at [376, 129] on link "Списки" at bounding box center [368, 128] width 67 height 30
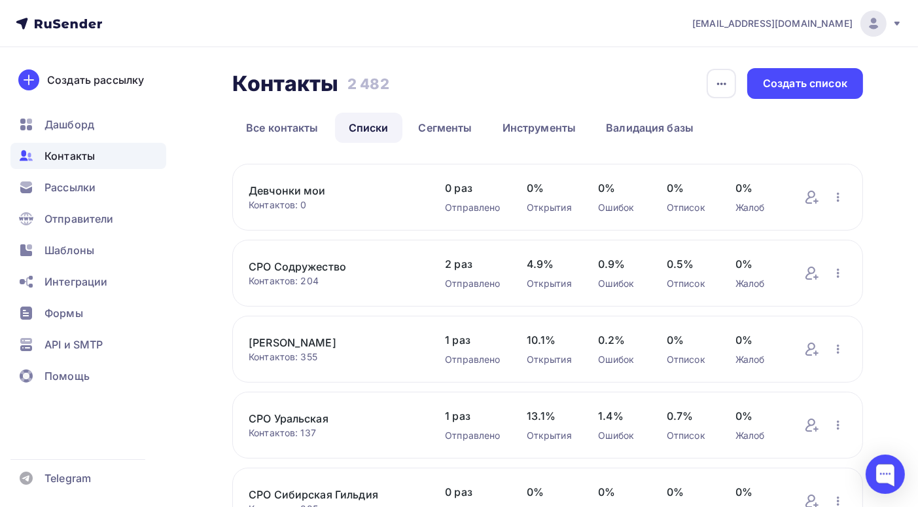
click at [346, 190] on link "Девчонки мои" at bounding box center [334, 191] width 170 height 16
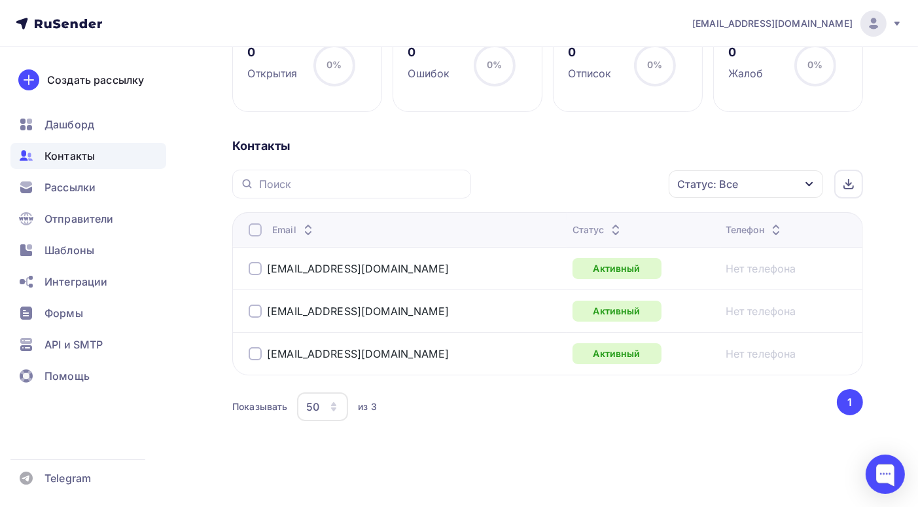
scroll to position [18, 0]
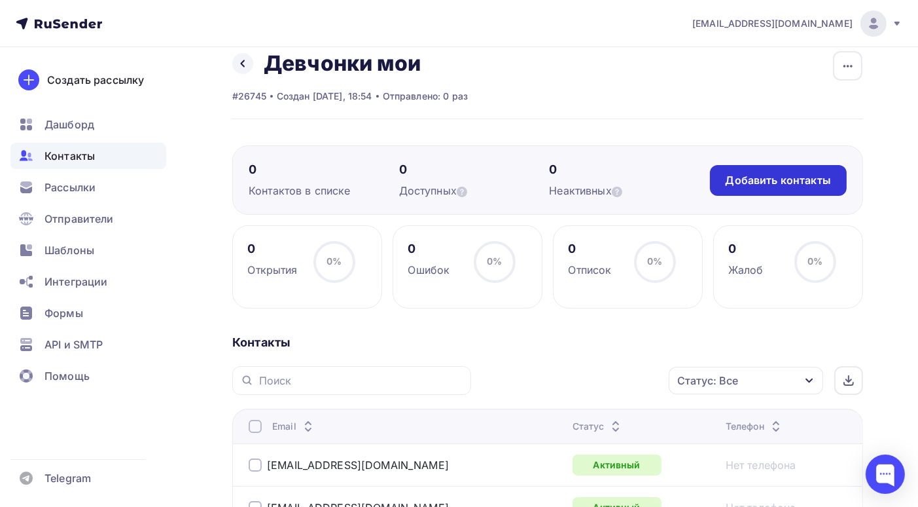
click at [762, 175] on div "Добавить контакты" at bounding box center [778, 180] width 105 height 15
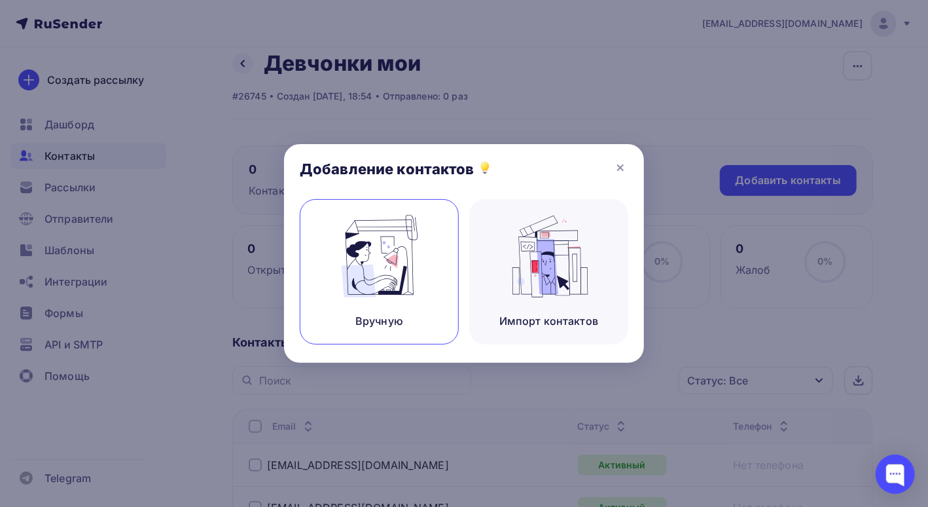
click at [383, 281] on img at bounding box center [380, 256] width 88 height 82
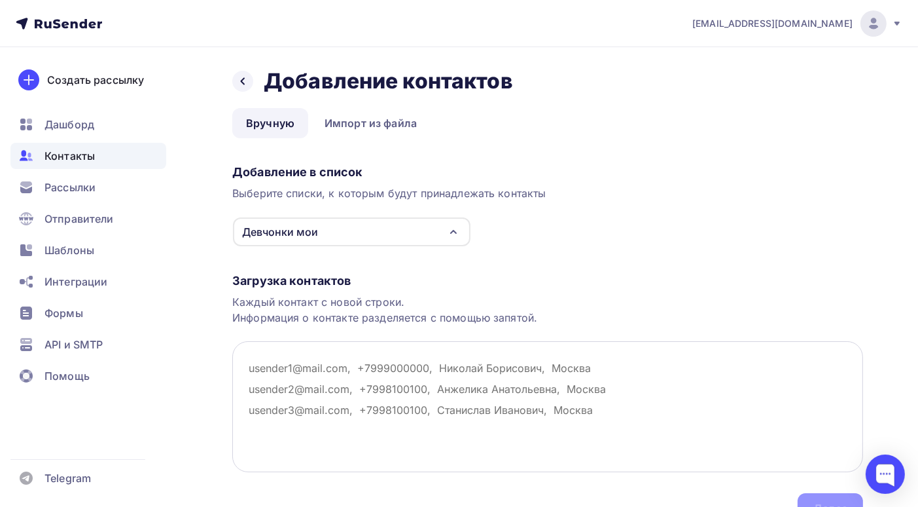
click at [259, 366] on textarea at bounding box center [547, 406] width 631 height 131
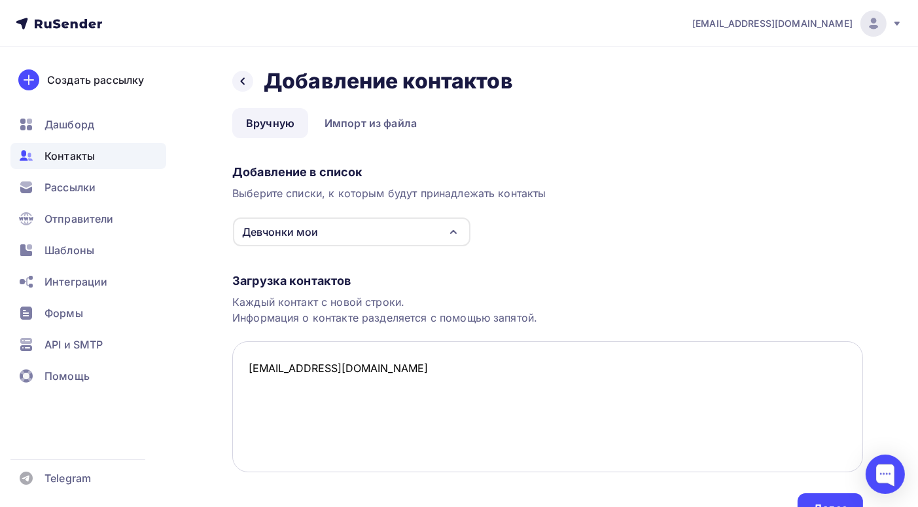
scroll to position [65, 0]
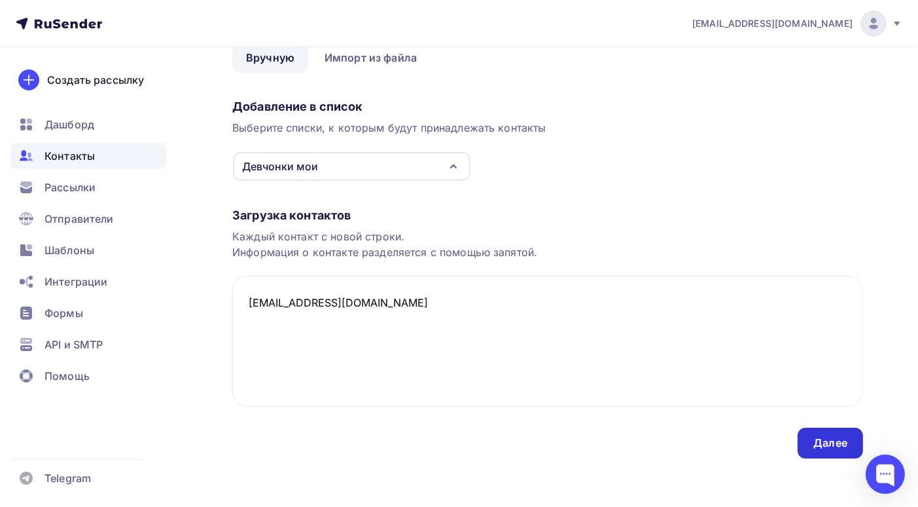
type textarea "[EMAIL_ADDRESS][DOMAIN_NAME]"
click at [820, 439] on div "Далее" at bounding box center [831, 442] width 34 height 15
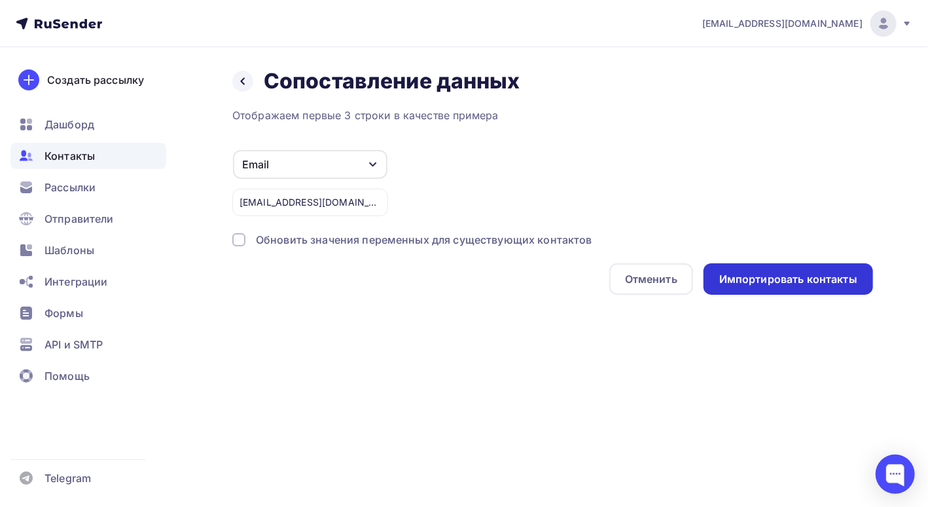
click at [756, 277] on div "Импортировать контакты" at bounding box center [788, 279] width 138 height 15
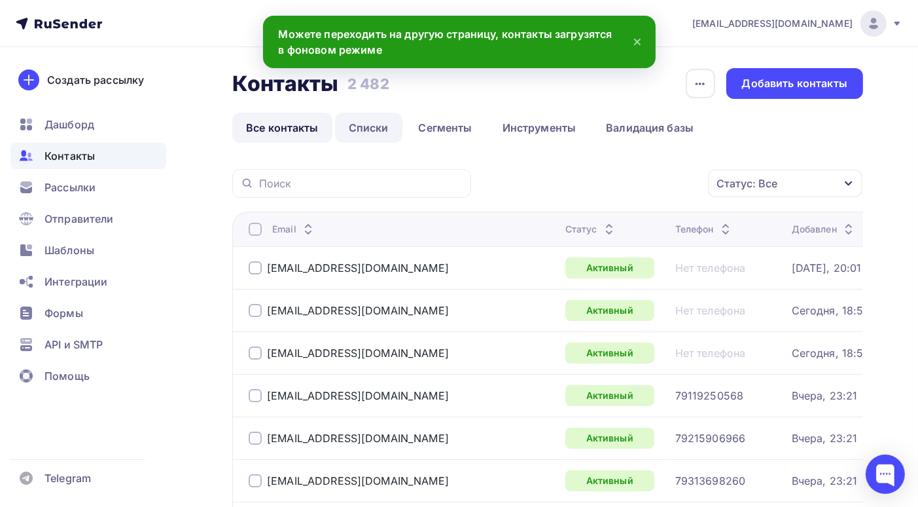
click at [372, 127] on link "Списки" at bounding box center [368, 128] width 67 height 30
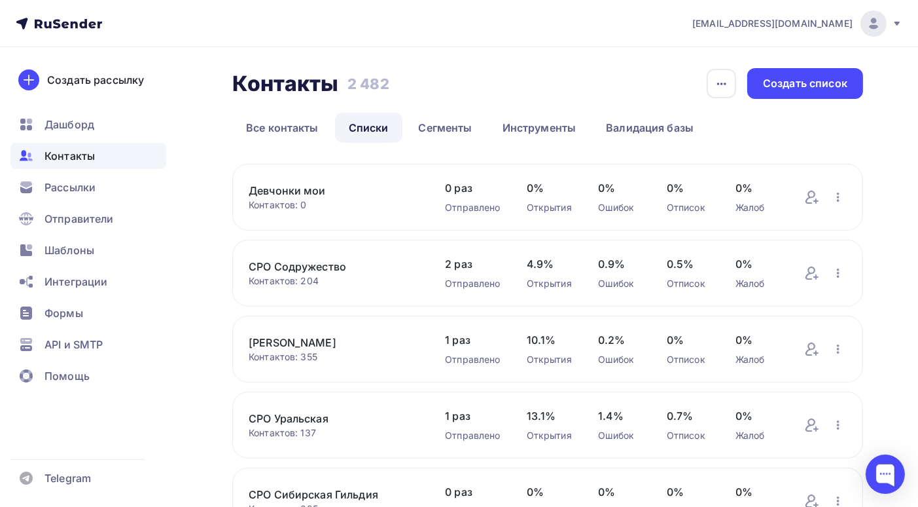
click at [291, 187] on link "Девчонки мои" at bounding box center [334, 191] width 170 height 16
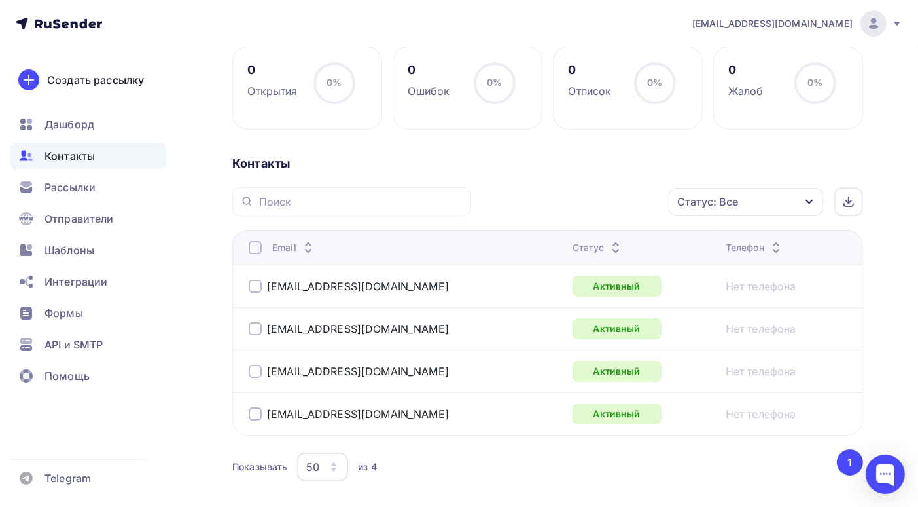
scroll to position [256, 0]
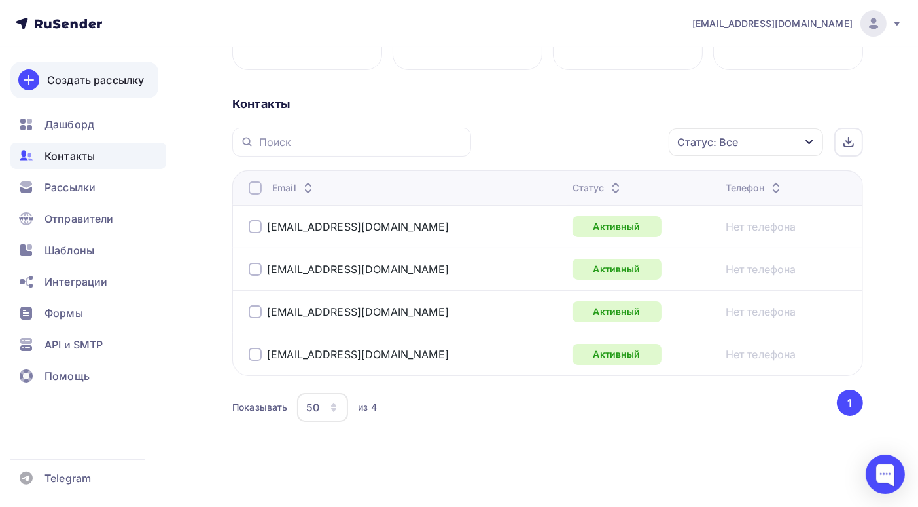
click at [109, 80] on div "Создать рассылку" at bounding box center [95, 80] width 97 height 16
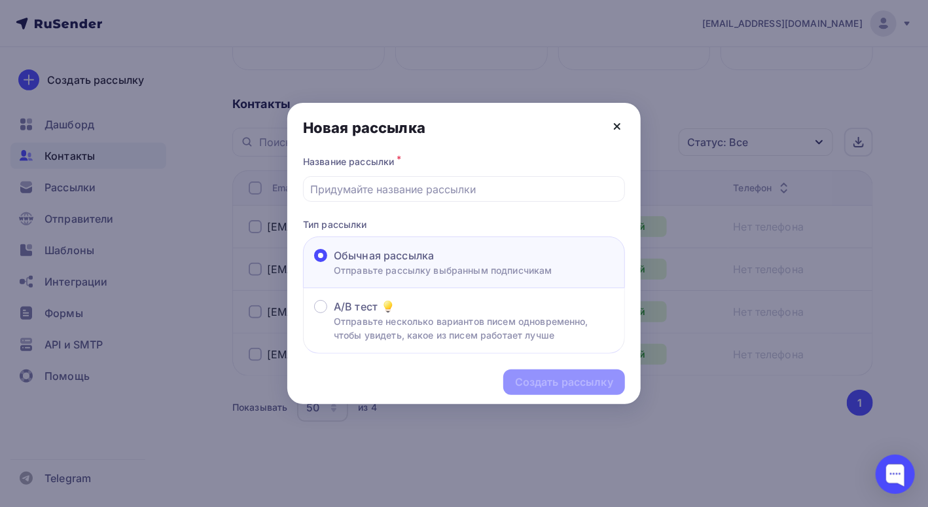
click at [618, 129] on icon at bounding box center [617, 126] width 16 height 16
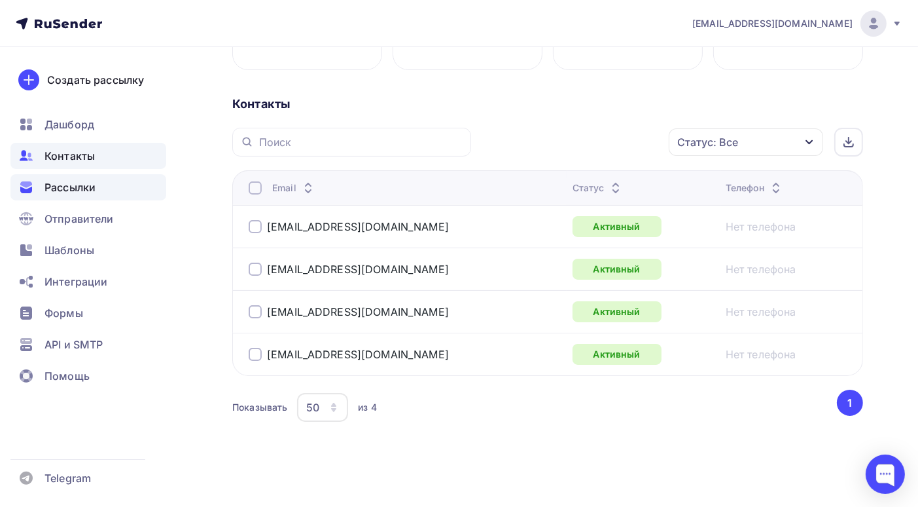
click at [101, 189] on div "Рассылки" at bounding box center [88, 187] width 156 height 26
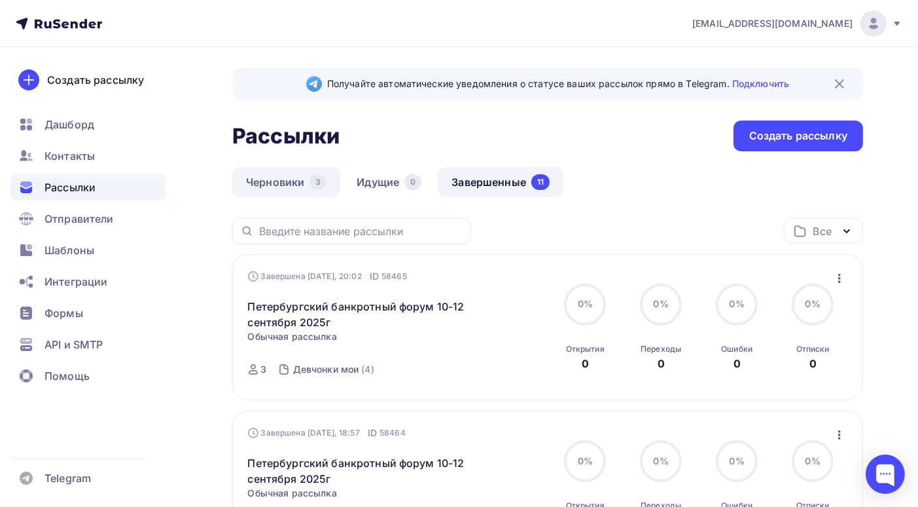
click at [286, 180] on link "Черновики 3" at bounding box center [286, 182] width 108 height 30
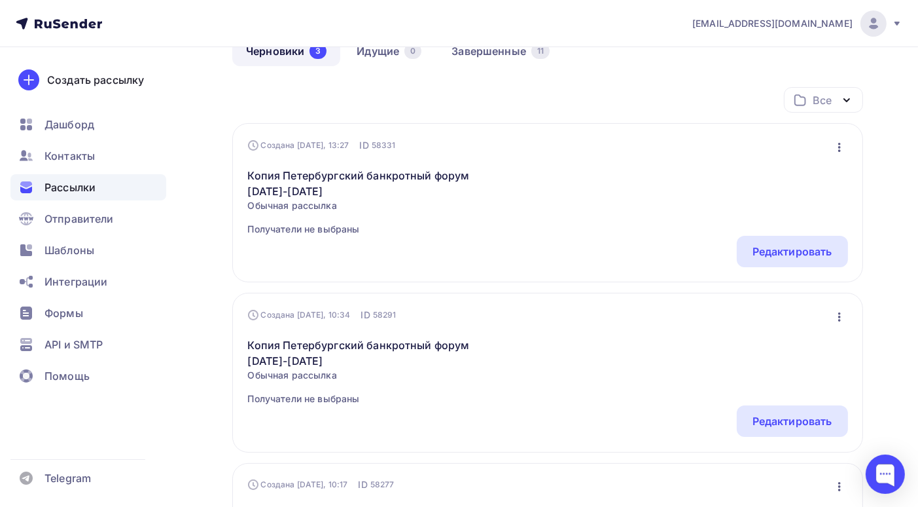
scroll to position [65, 0]
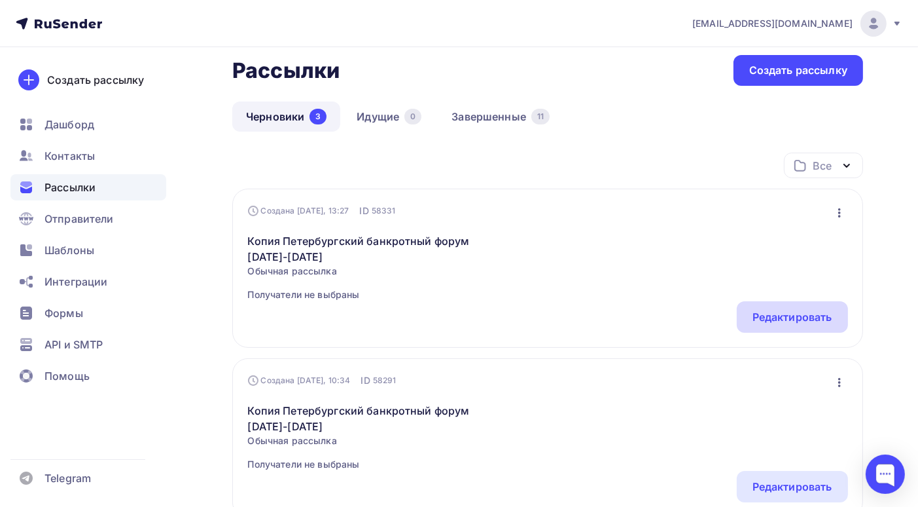
click at [770, 316] on div "Редактировать" at bounding box center [793, 317] width 80 height 16
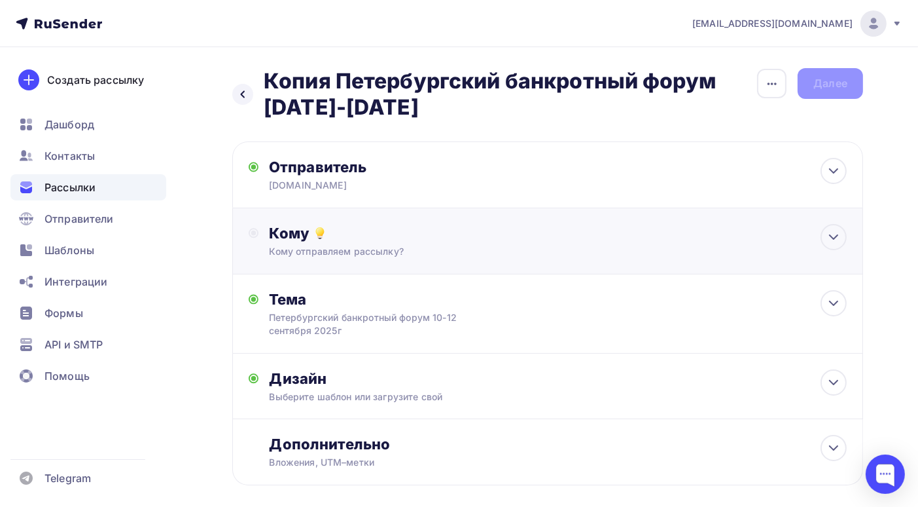
click at [554, 251] on div "Кому отправляем рассылку?" at bounding box center [529, 251] width 520 height 13
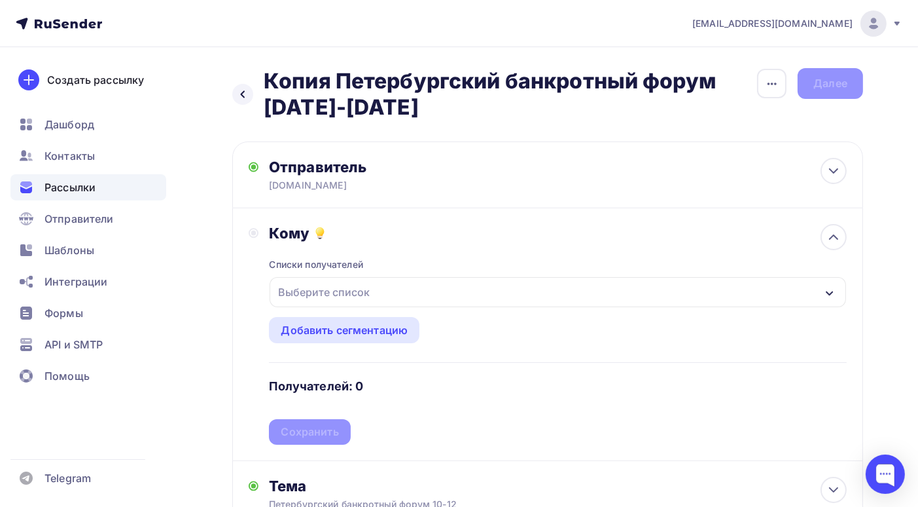
click at [833, 292] on icon "button" at bounding box center [830, 293] width 10 height 10
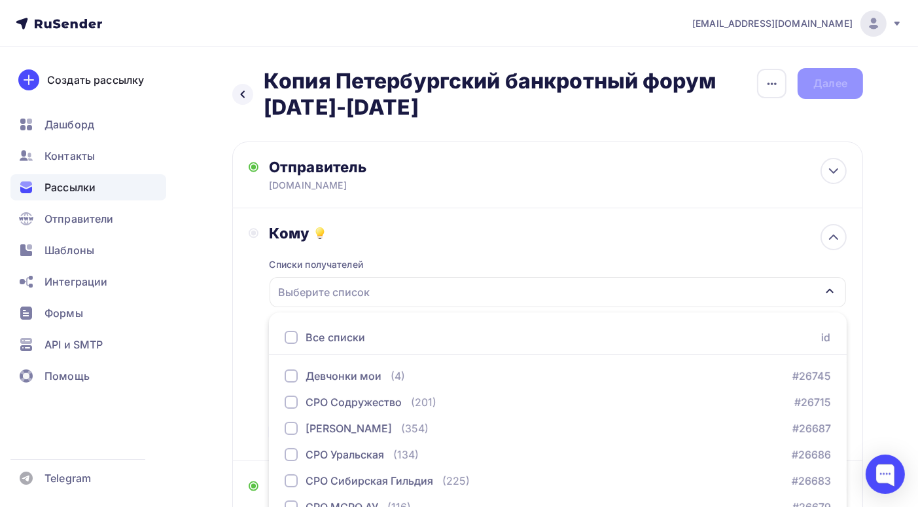
scroll to position [144, 0]
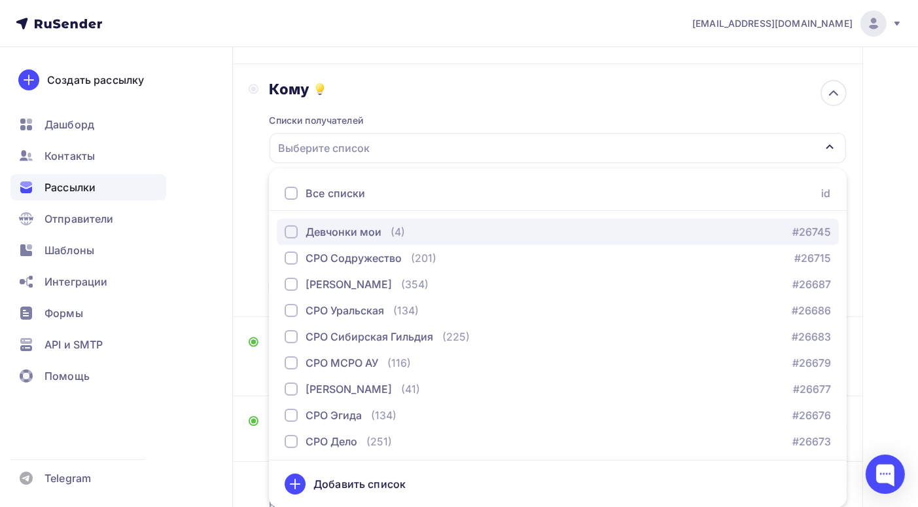
click at [420, 228] on div "Девчонки мои (4) #26745" at bounding box center [558, 232] width 547 height 16
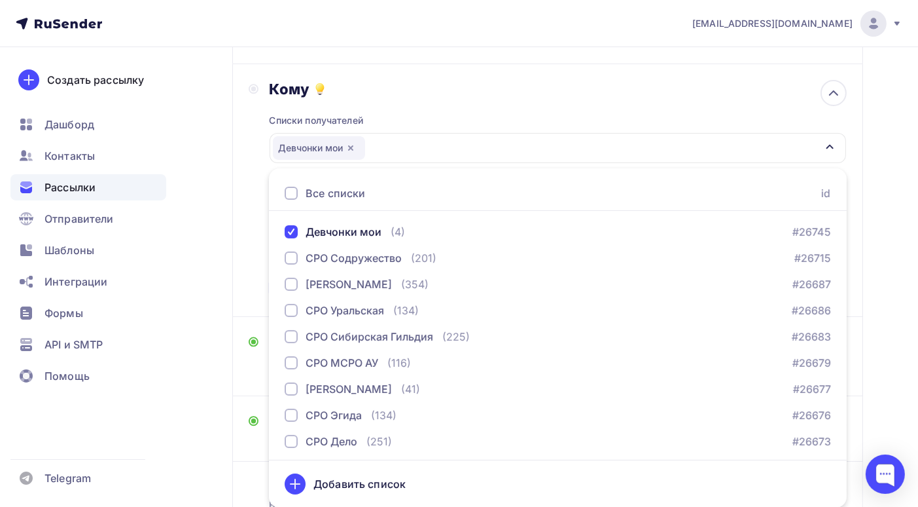
click at [895, 382] on div "Назад Копия Петербургский банкротный форум [DATE]-[DATE] Копия Петербургский ба…" at bounding box center [459, 257] width 918 height 709
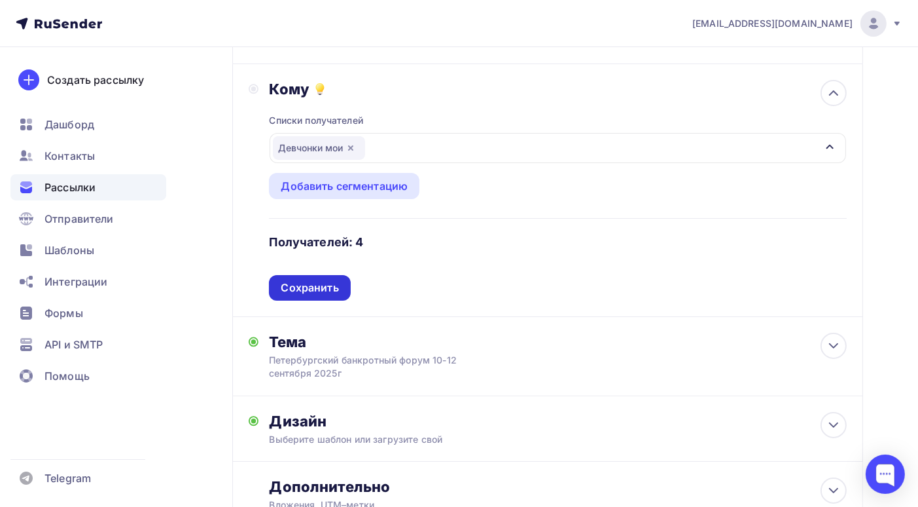
click at [319, 282] on div "Сохранить" at bounding box center [310, 287] width 58 height 15
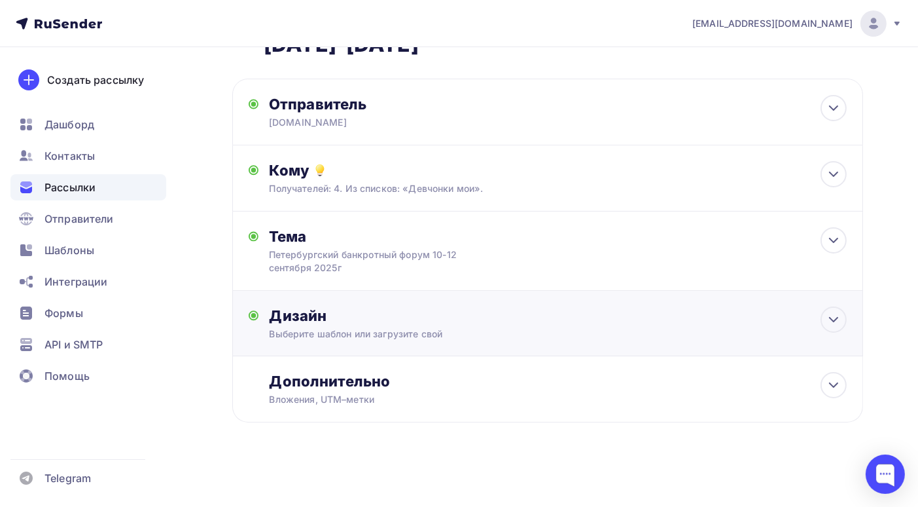
scroll to position [63, 0]
click at [522, 253] on div "Тема Петербургский банкротный форум [DATE]-[DATE] Тема * Петербургский банкротн…" at bounding box center [398, 250] width 259 height 47
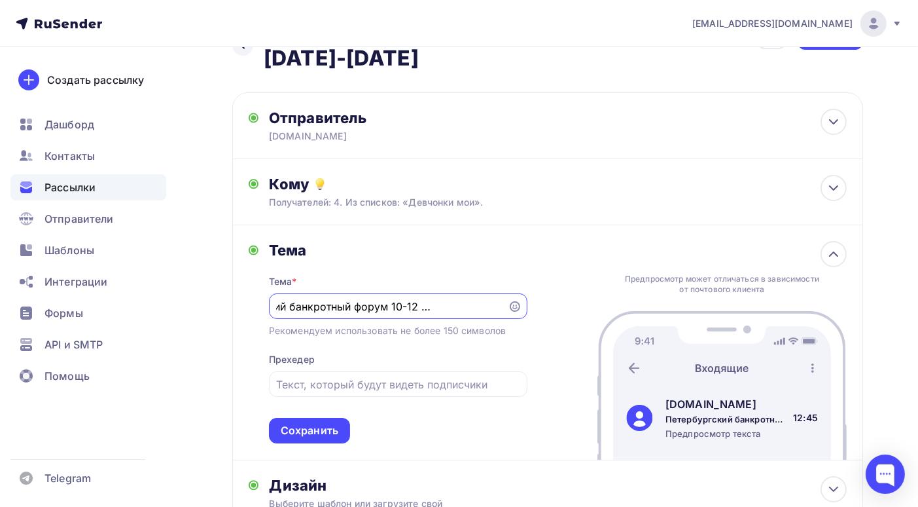
scroll to position [0, 0]
drag, startPoint x: 902, startPoint y: 287, endPoint x: 897, endPoint y: 293, distance: 7.9
click at [901, 287] on div "Назад Копия Петербургский банкротный форум [DATE]-[DATE] Копия Петербургский ба…" at bounding box center [459, 336] width 918 height 677
click at [884, 298] on div "Назад Копия Петербургский банкротный форум [DATE]-[DATE] Копия Петербургский ба…" at bounding box center [459, 336] width 918 height 677
click at [318, 433] on div "Сохранить" at bounding box center [310, 430] width 58 height 15
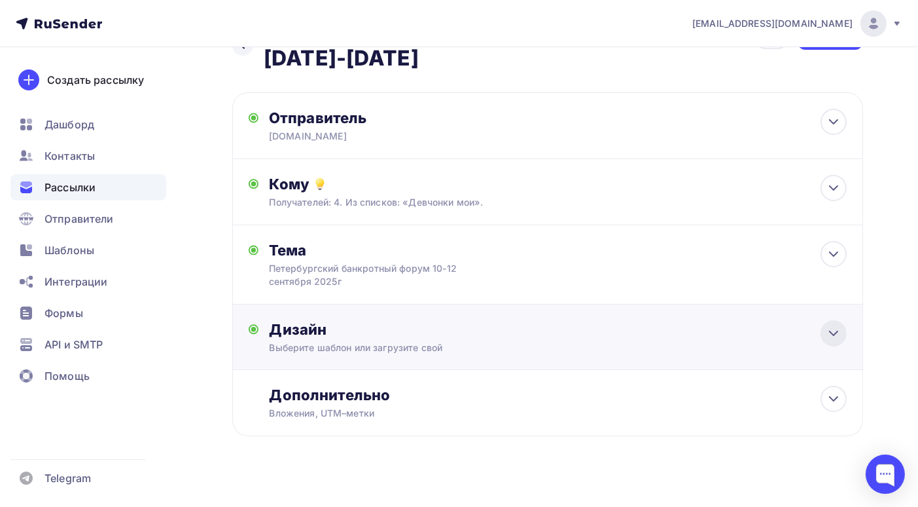
click at [828, 336] on icon at bounding box center [834, 333] width 16 height 16
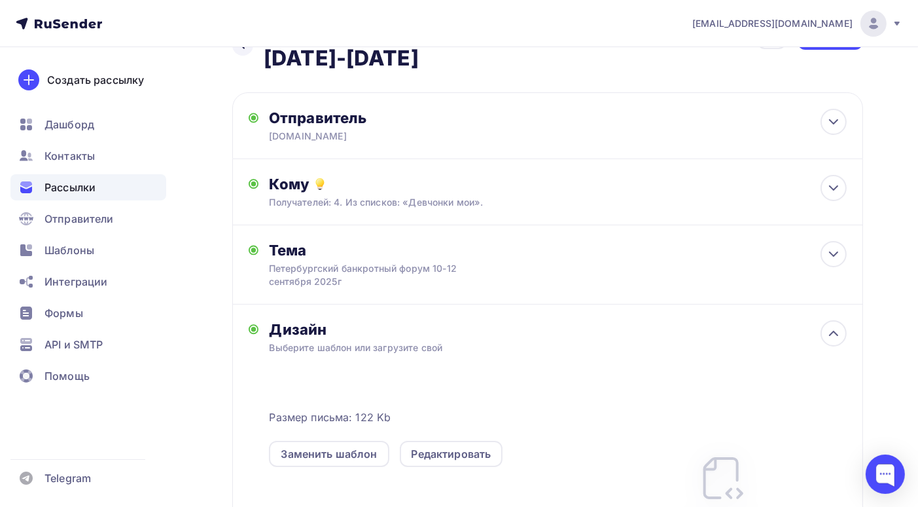
scroll to position [115, 0]
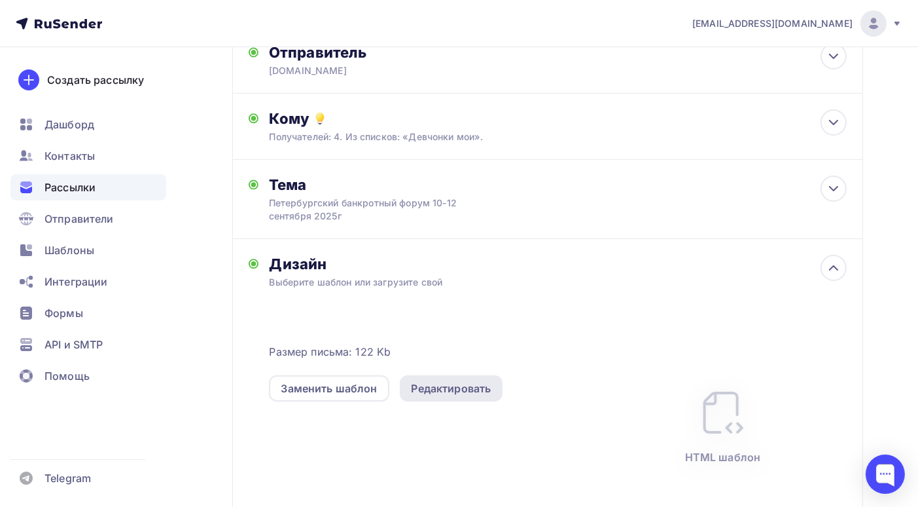
click at [460, 388] on div "Редактировать" at bounding box center [452, 388] width 80 height 16
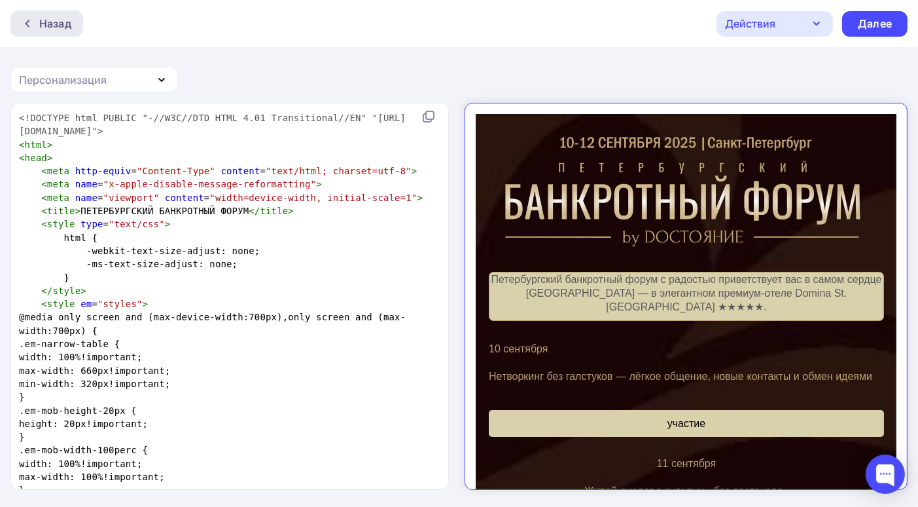
click at [62, 21] on div "Назад" at bounding box center [55, 24] width 32 height 16
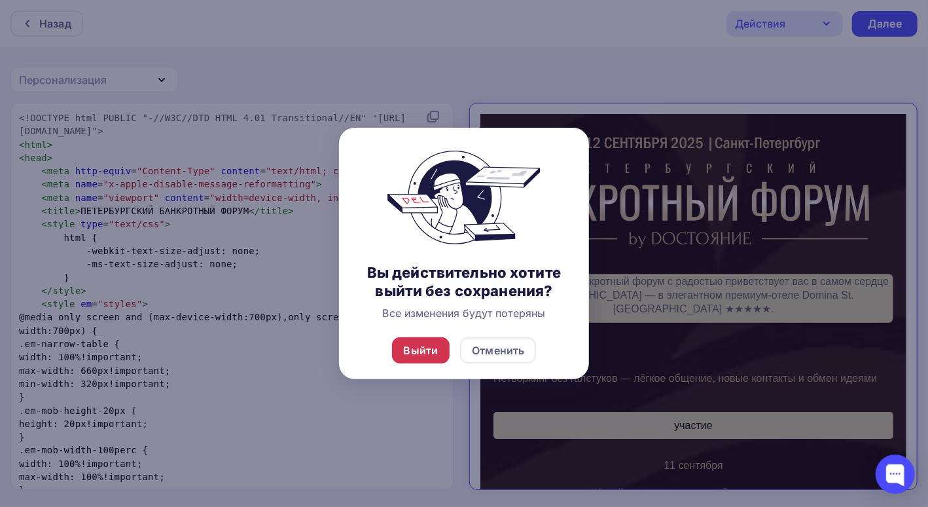
click at [415, 344] on div "Выйти" at bounding box center [421, 350] width 35 height 16
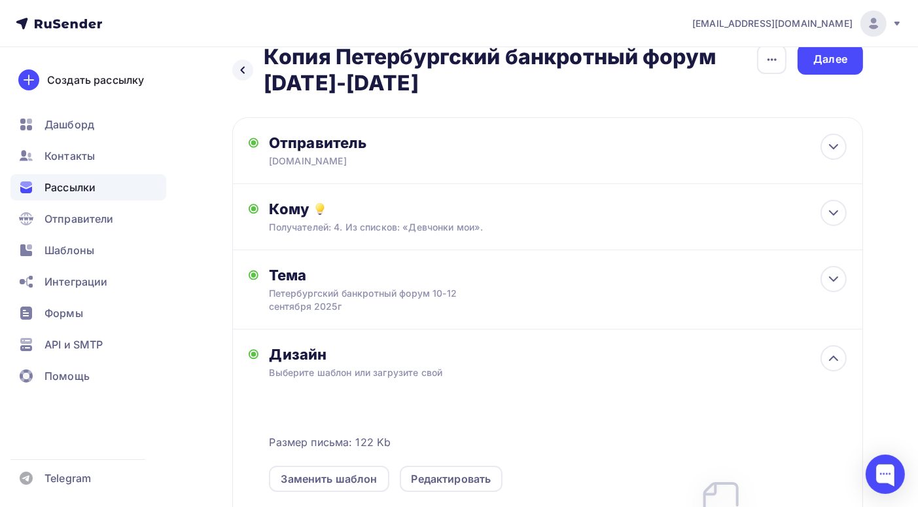
scroll to position [155, 0]
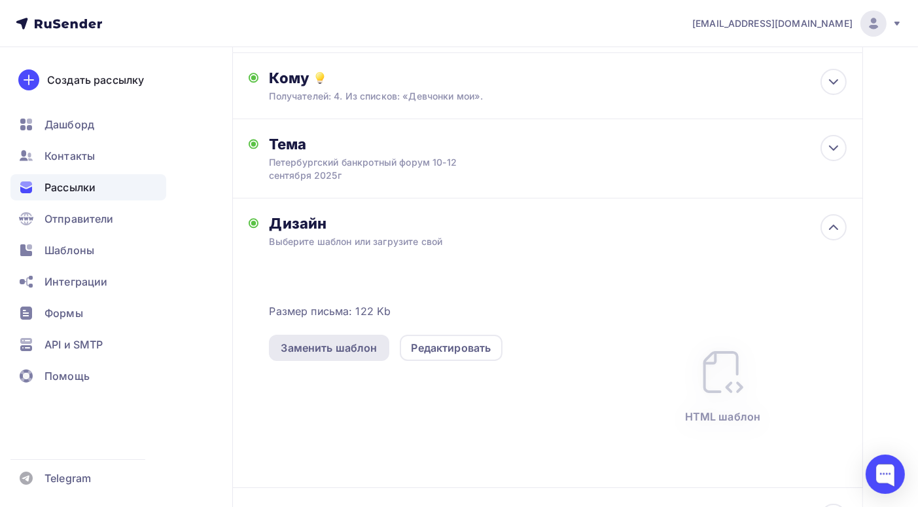
click at [354, 350] on div "Заменить шаблон" at bounding box center [329, 348] width 96 height 16
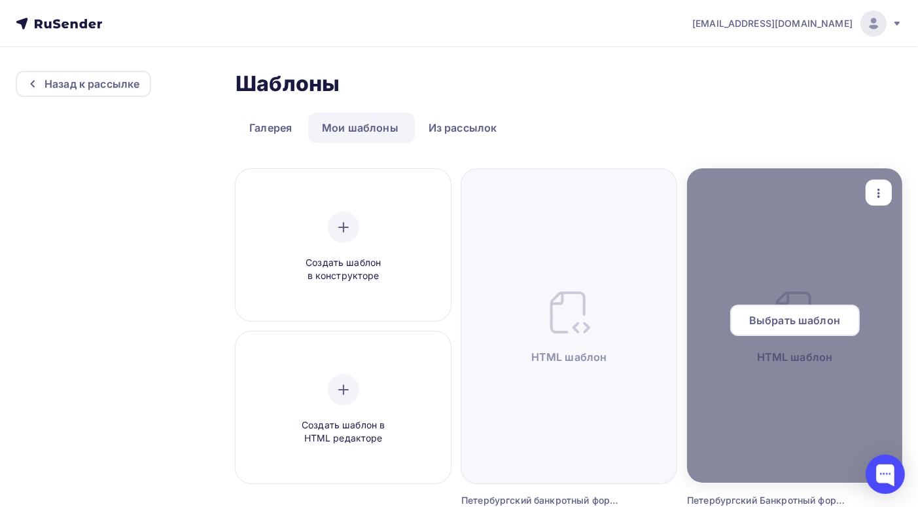
click at [806, 336] on div "Выбрать шаблон" at bounding box center [794, 325] width 215 height 42
click at [812, 321] on span "Выбрать шаблон" at bounding box center [794, 320] width 91 height 16
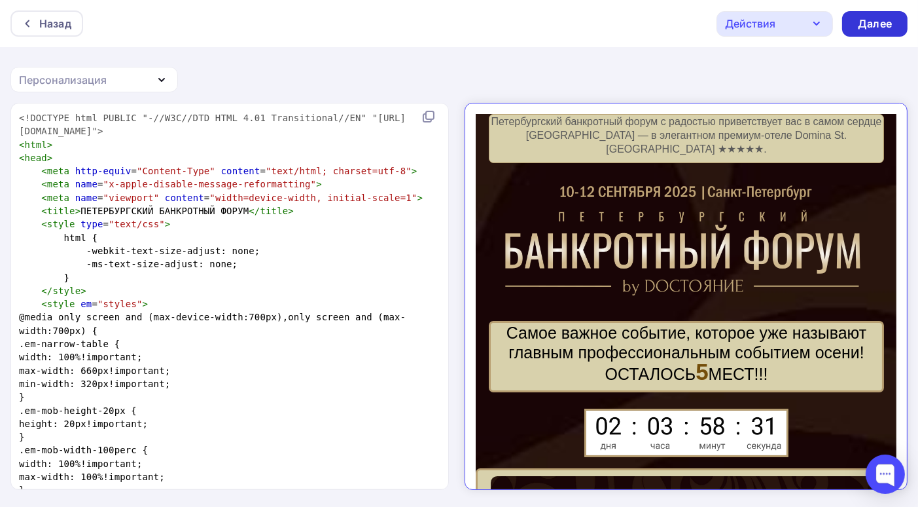
click at [865, 22] on div "Далее" at bounding box center [875, 23] width 34 height 15
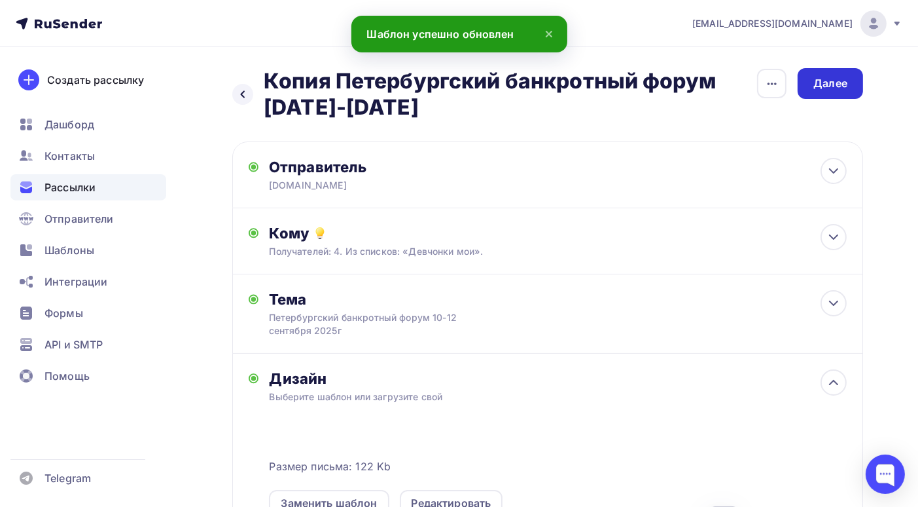
click at [826, 86] on div "Далее" at bounding box center [831, 83] width 34 height 15
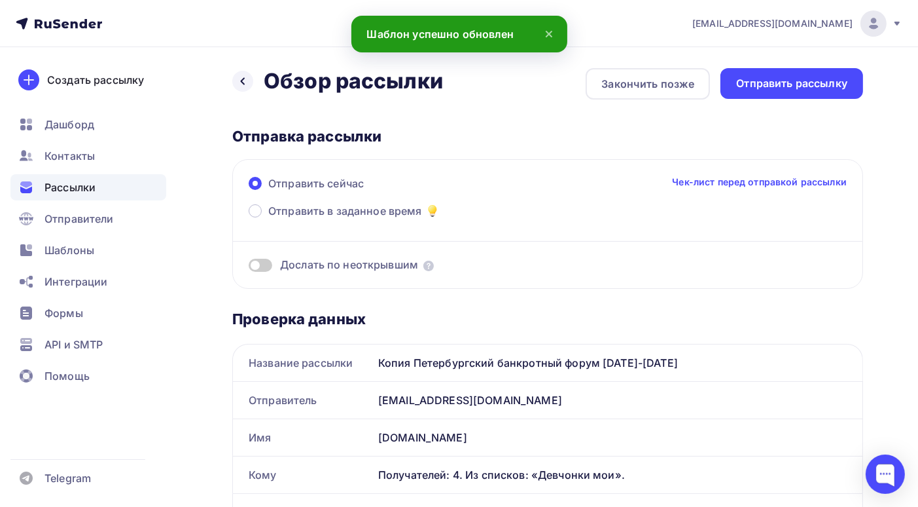
click at [826, 86] on div "Отправить рассылку" at bounding box center [791, 83] width 111 height 15
